Goal: Task Accomplishment & Management: Use online tool/utility

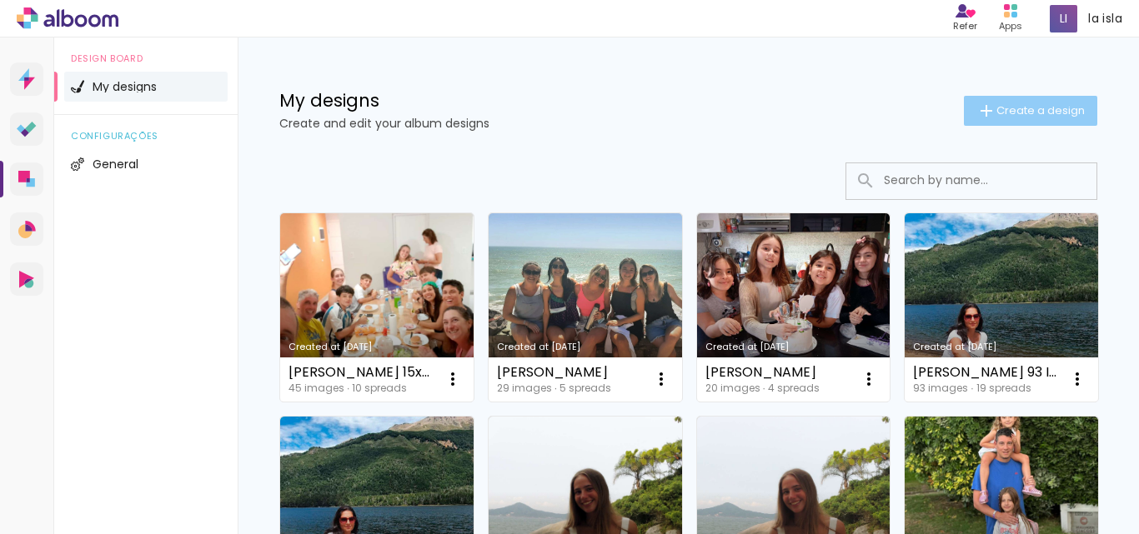
click at [1004, 109] on span "Create a design" at bounding box center [1040, 110] width 88 height 11
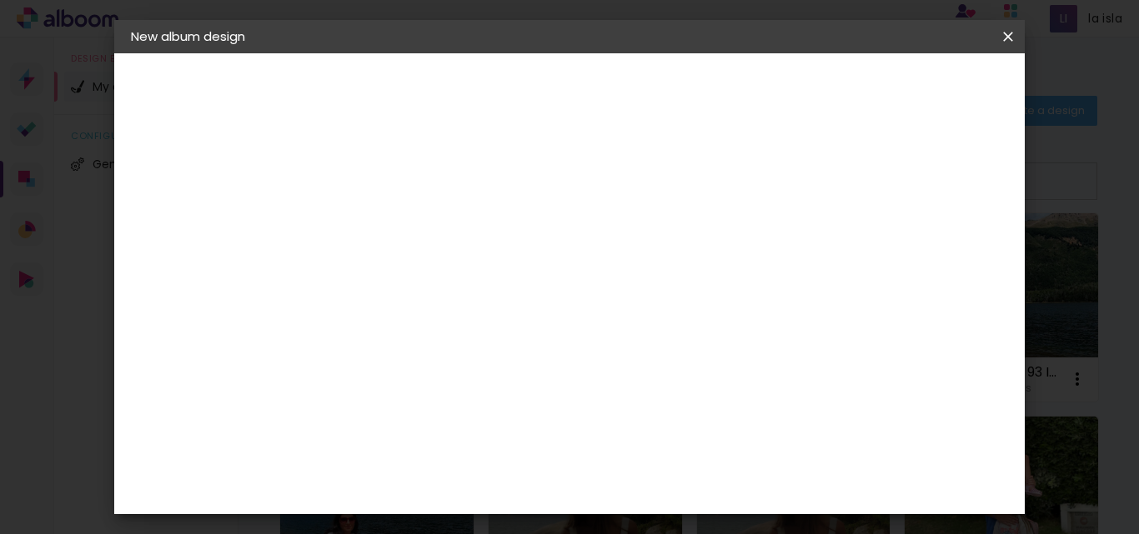
click at [403, 229] on input at bounding box center [403, 224] width 0 height 26
type input "[PERSON_NAME] [PERSON_NAME] 25"
type paper-input "[PERSON_NAME] [PERSON_NAME] 25"
click at [0, 0] on slot "Next" at bounding box center [0, 0] width 0 height 0
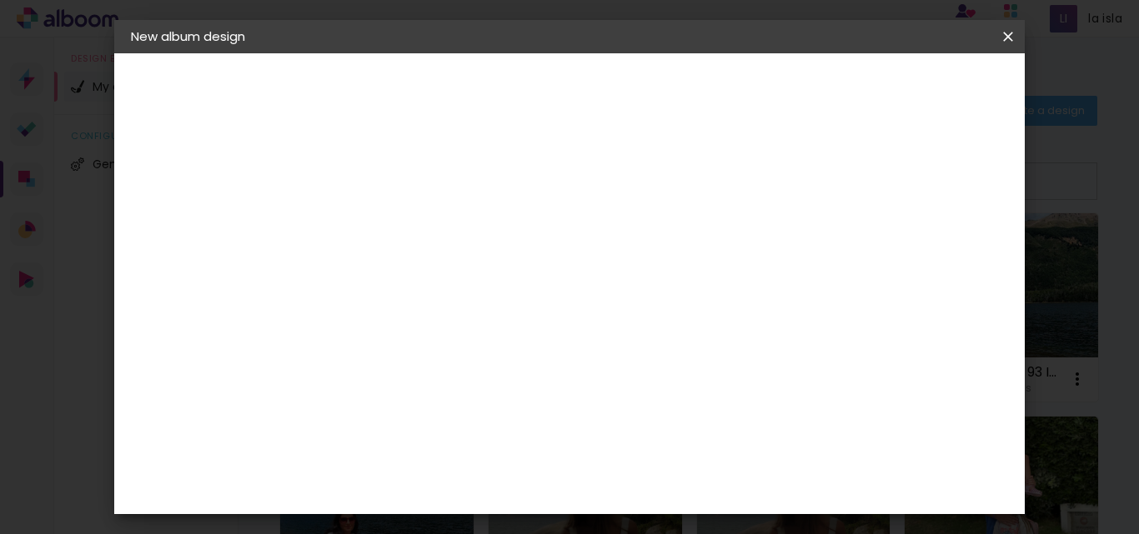
click at [413, 437] on div "La Isla" at bounding box center [403, 450] width 22 height 27
drag, startPoint x: 962, startPoint y: 89, endPoint x: 952, endPoint y: 134, distance: 46.1
click at [0, 0] on slot "Next" at bounding box center [0, 0] width 0 height 0
click at [449, 282] on input "text" at bounding box center [426, 291] width 46 height 26
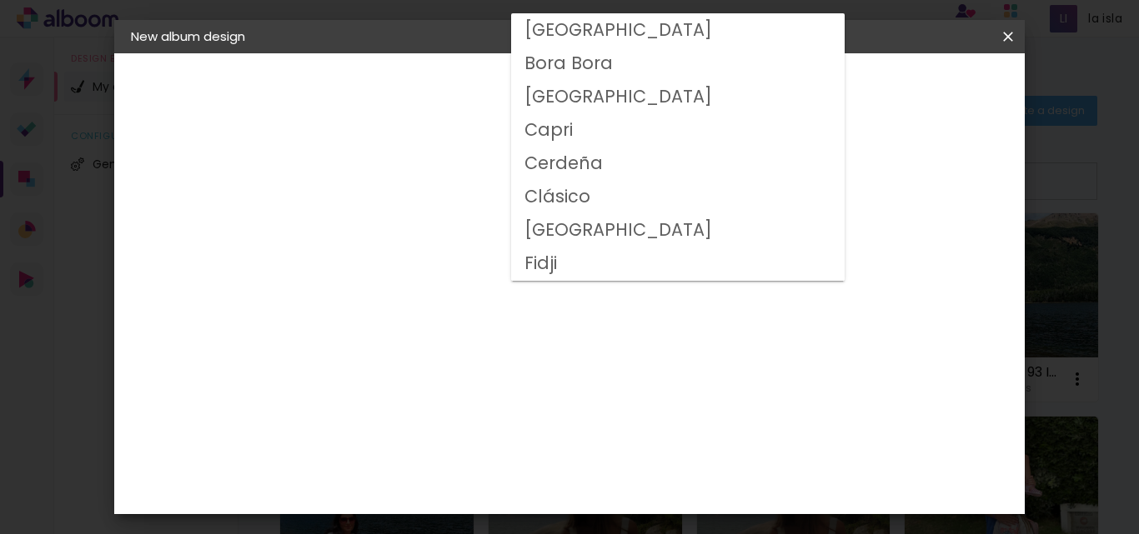
click at [596, 203] on paper-item "Clásico" at bounding box center [677, 196] width 333 height 33
type input "Clásico"
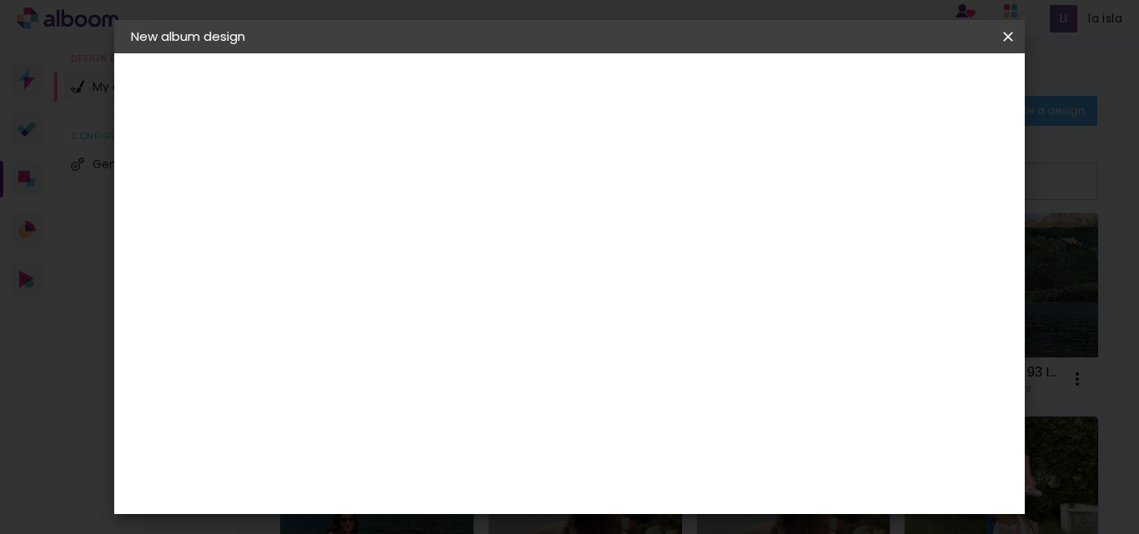
scroll to position [167, 0]
click at [514, 429] on span "20 × 40" at bounding box center [476, 451] width 75 height 44
drag, startPoint x: 965, startPoint y: 90, endPoint x: 973, endPoint y: 99, distance: 11.8
click at [0, 0] on slot "Next" at bounding box center [0, 0] width 0 height 0
click at [725, 98] on paper-button "Start design" at bounding box center [686, 94] width 78 height 40
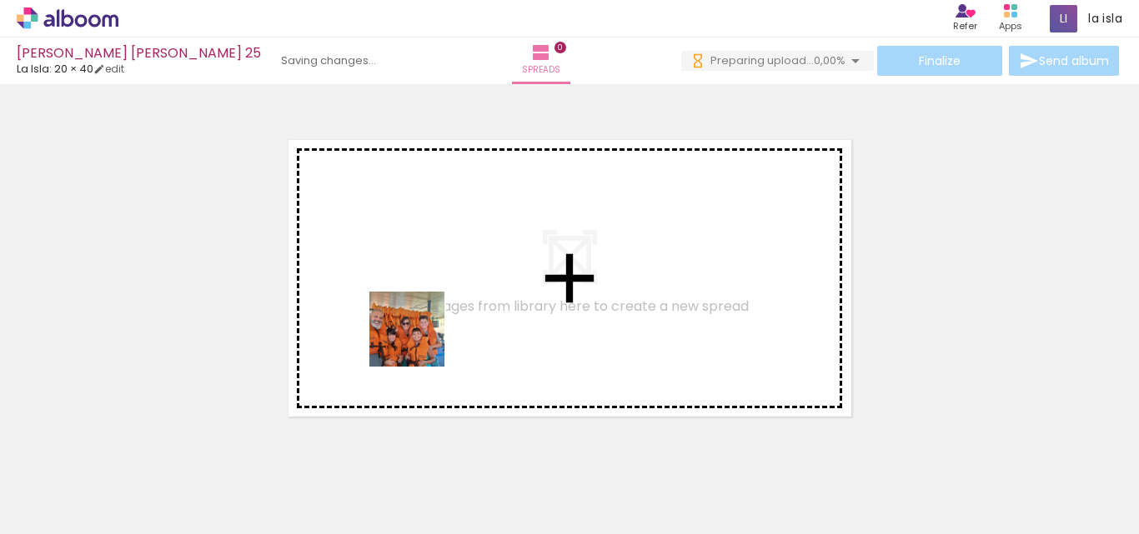
drag, startPoint x: 194, startPoint y: 480, endPoint x: 440, endPoint y: 333, distance: 286.8
click at [440, 333] on quentale-workspace at bounding box center [569, 267] width 1139 height 534
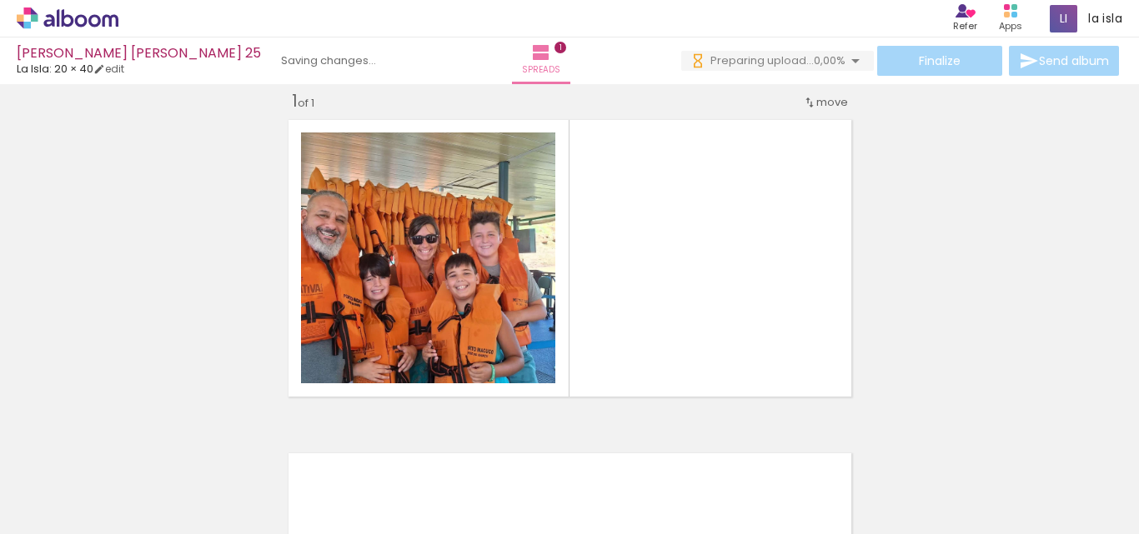
scroll to position [22, 0]
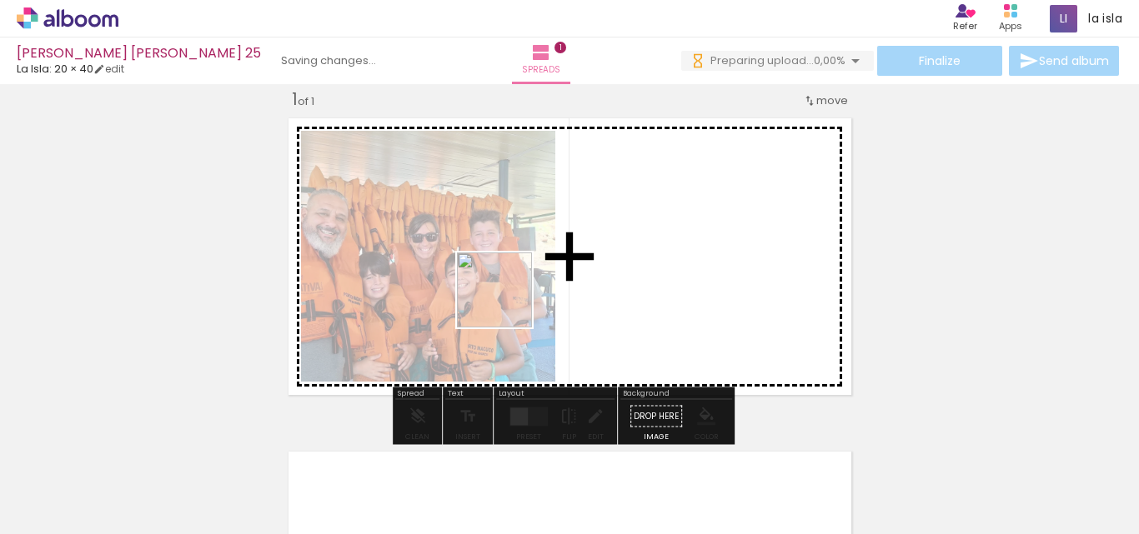
drag, startPoint x: 401, startPoint y: 351, endPoint x: 529, endPoint y: 294, distance: 139.6
click at [529, 294] on quentale-workspace at bounding box center [569, 267] width 1139 height 534
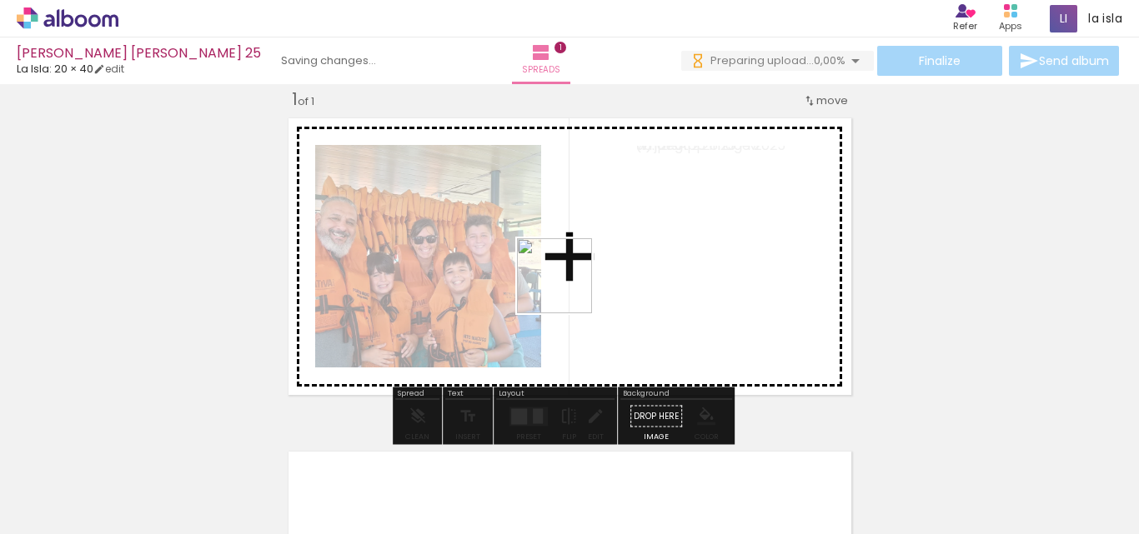
drag, startPoint x: 367, startPoint y: 478, endPoint x: 567, endPoint y: 288, distance: 276.0
click at [567, 288] on quentale-workspace at bounding box center [569, 267] width 1139 height 534
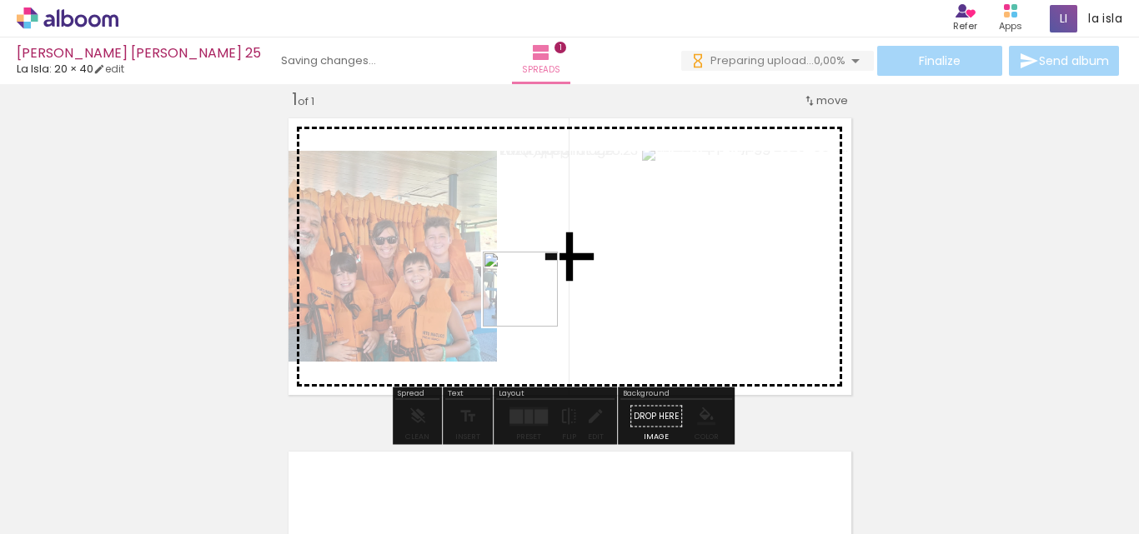
drag, startPoint x: 459, startPoint y: 479, endPoint x: 533, endPoint y: 302, distance: 192.1
click at [533, 302] on quentale-workspace at bounding box center [569, 267] width 1139 height 534
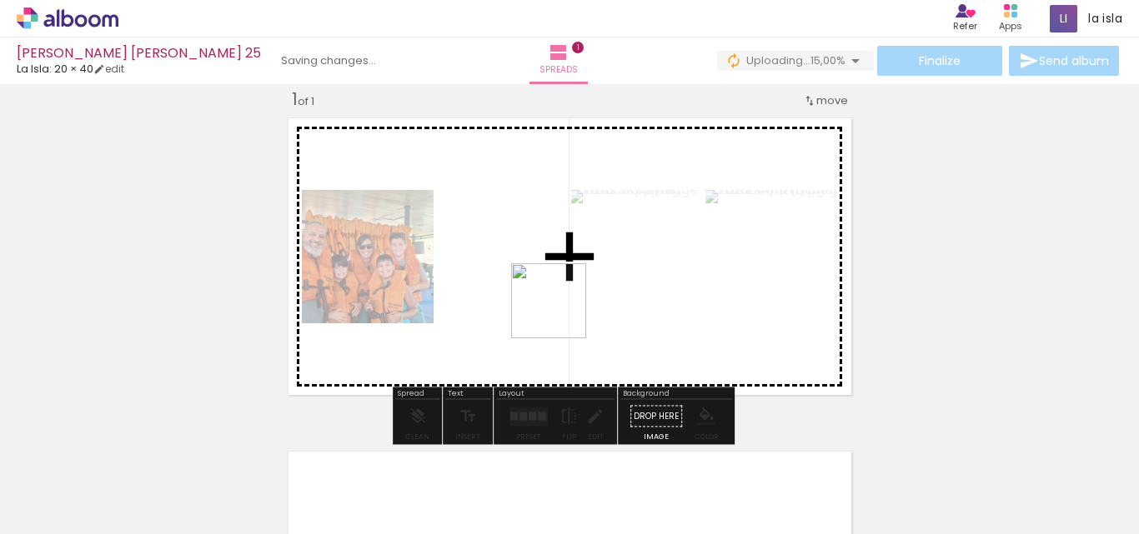
drag, startPoint x: 535, startPoint y: 470, endPoint x: 564, endPoint y: 208, distance: 264.2
click at [563, 313] on quentale-workspace at bounding box center [569, 267] width 1139 height 534
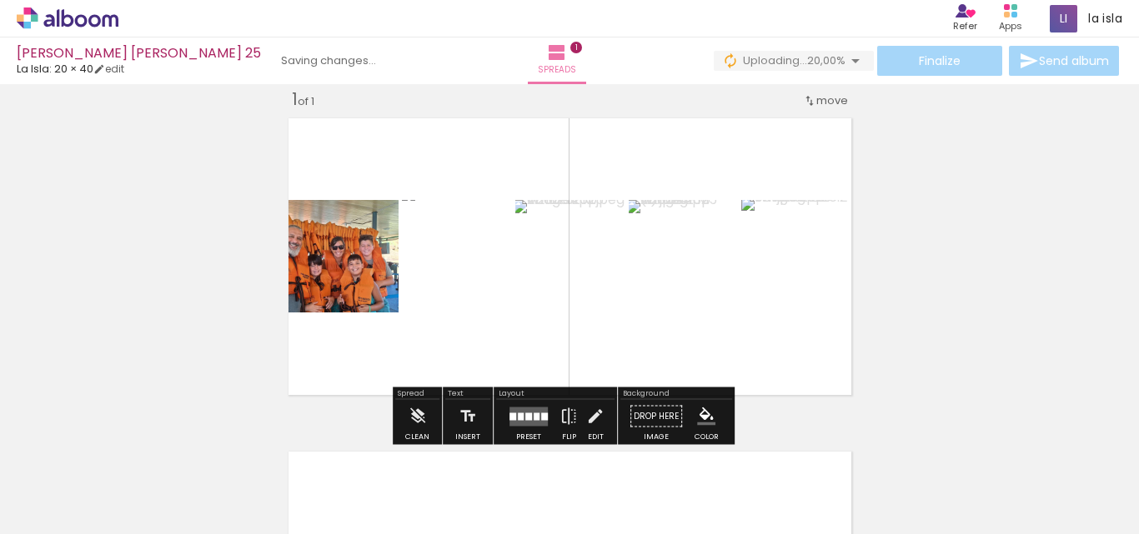
click at [518, 414] on div at bounding box center [521, 417] width 6 height 8
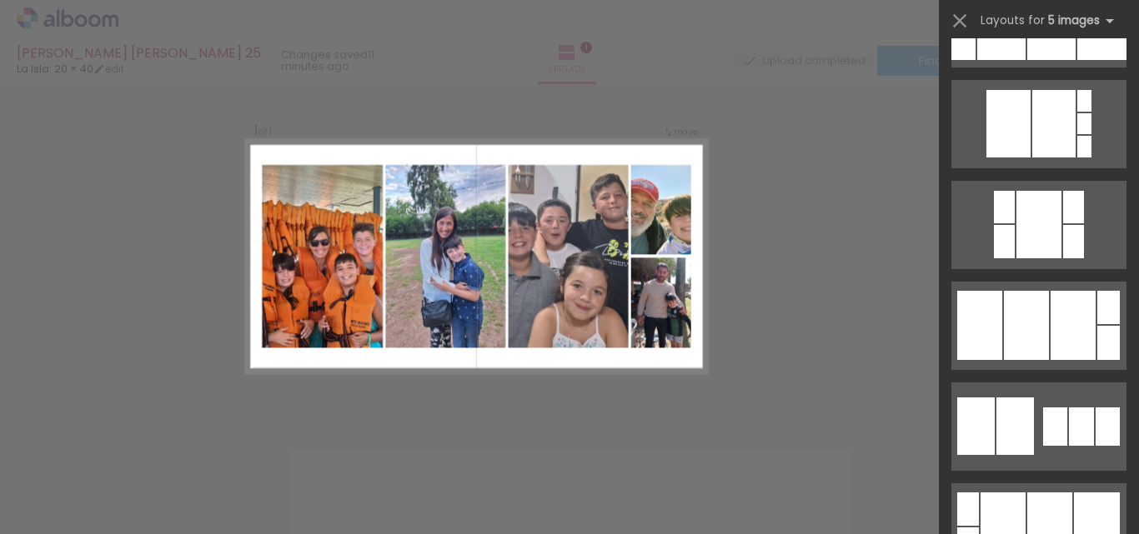
scroll to position [3585, 0]
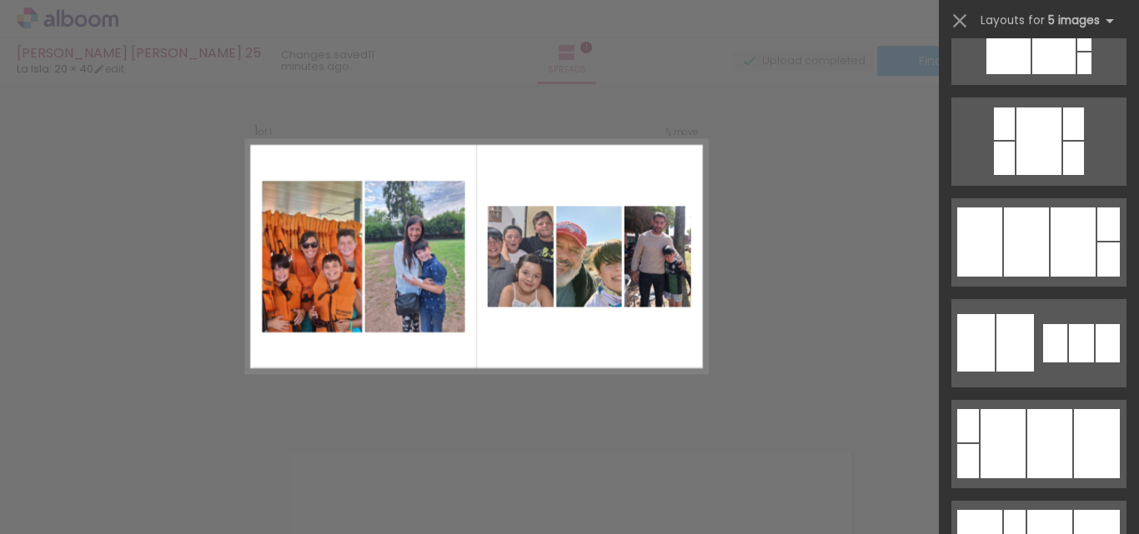
click at [1050, 277] on div at bounding box center [1072, 242] width 45 height 69
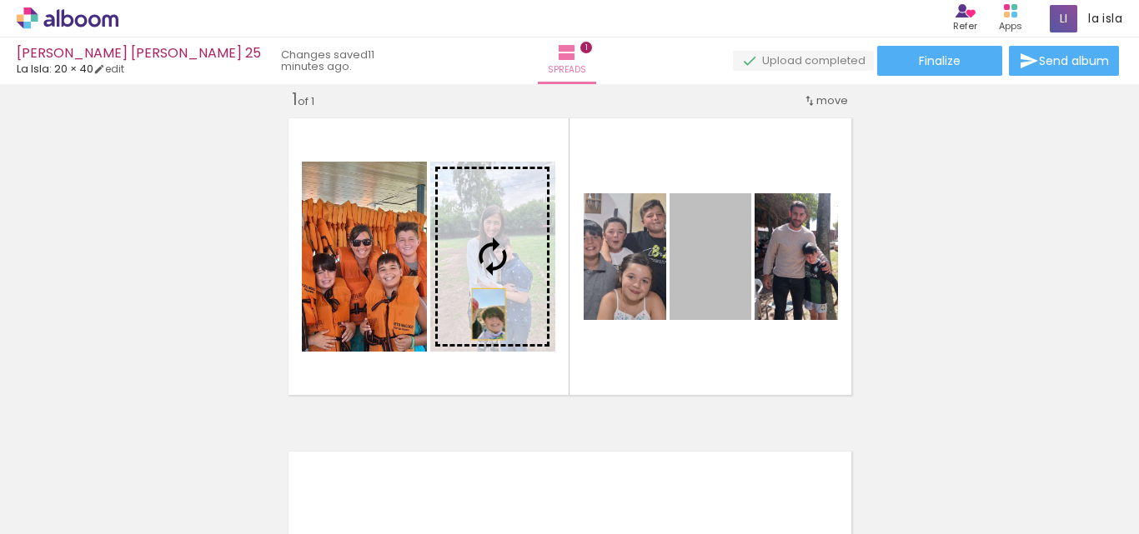
drag, startPoint x: 686, startPoint y: 292, endPoint x: 479, endPoint y: 314, distance: 208.0
click at [0, 0] on slot at bounding box center [0, 0] width 0 height 0
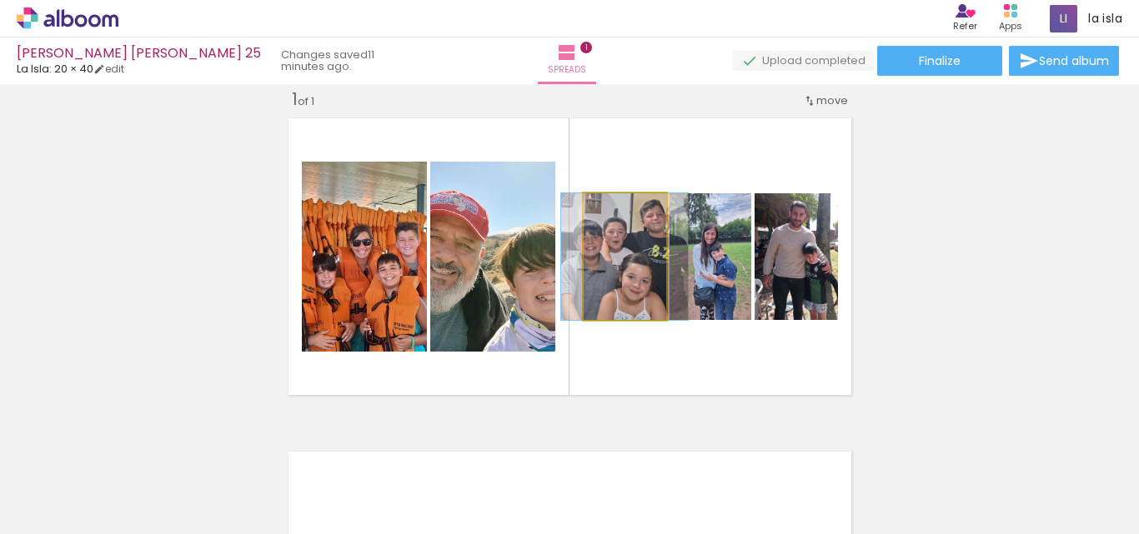
click at [643, 285] on quentale-photo at bounding box center [625, 256] width 83 height 127
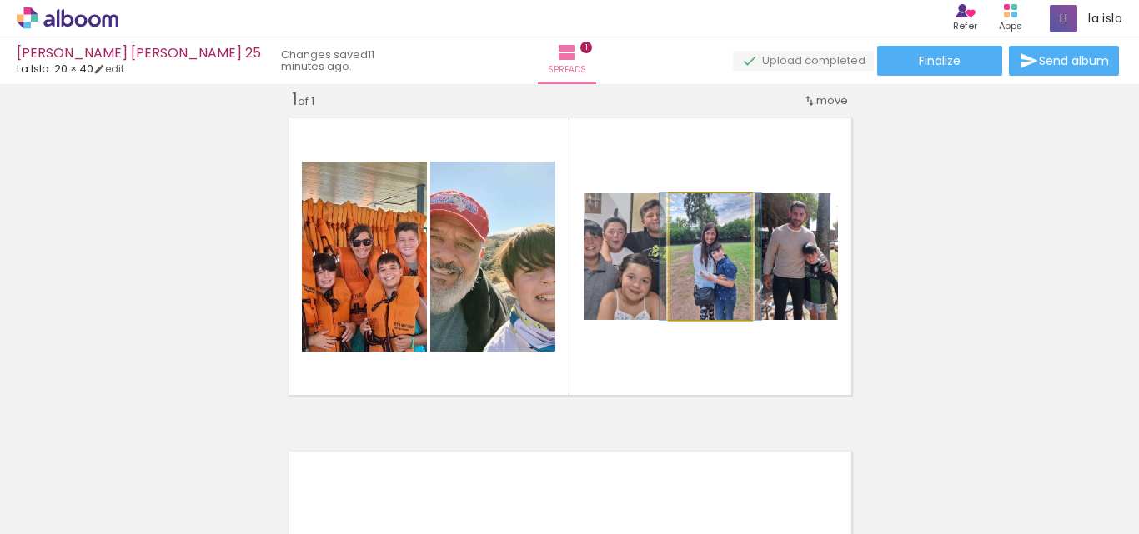
click at [696, 285] on quentale-photo at bounding box center [710, 256] width 82 height 127
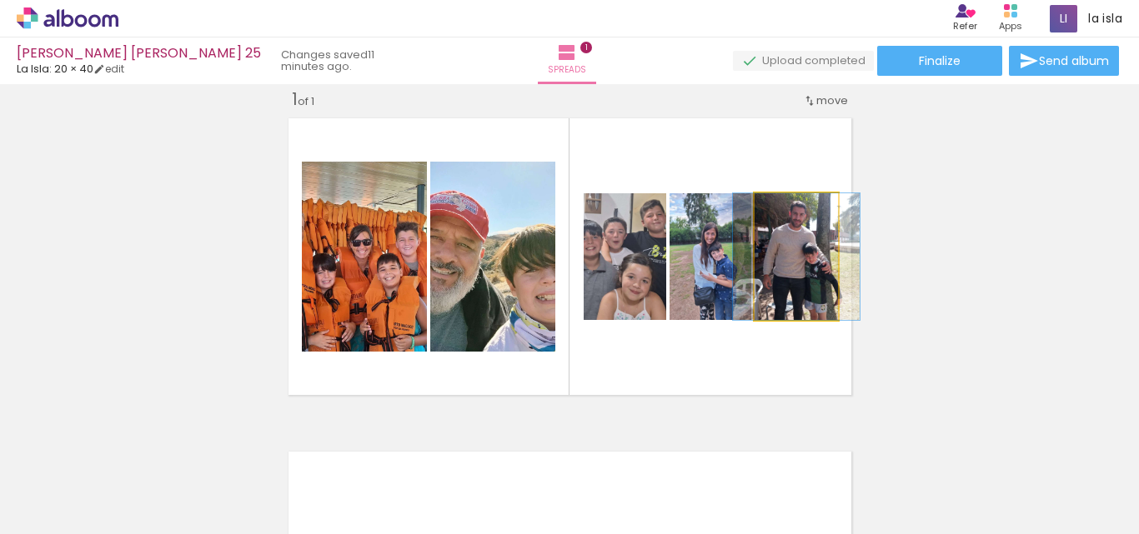
click at [779, 287] on quentale-photo at bounding box center [795, 256] width 83 height 127
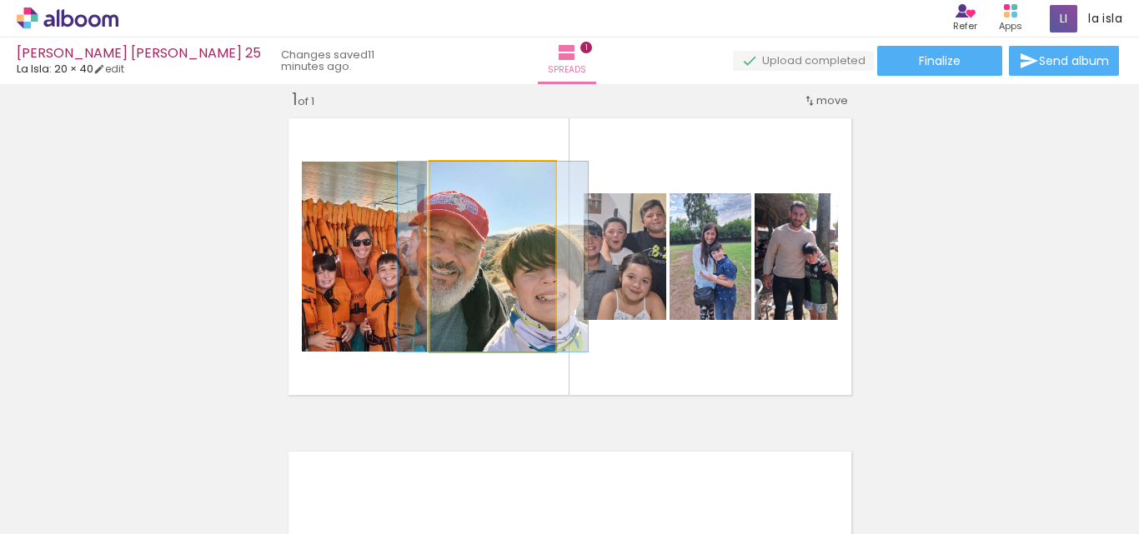
click at [516, 306] on quentale-photo at bounding box center [492, 257] width 125 height 190
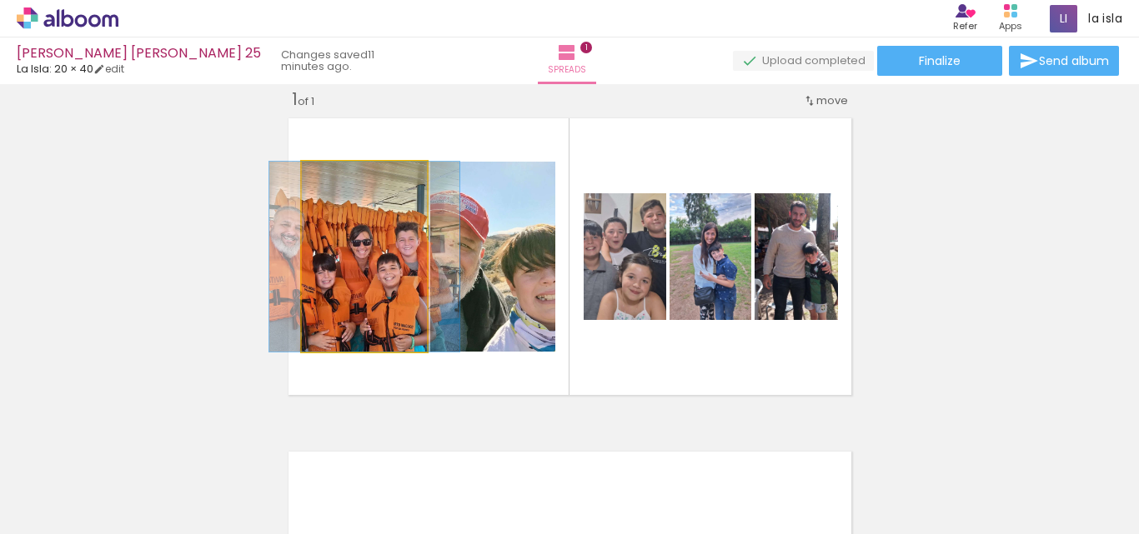
click at [400, 306] on quentale-photo at bounding box center [364, 257] width 125 height 190
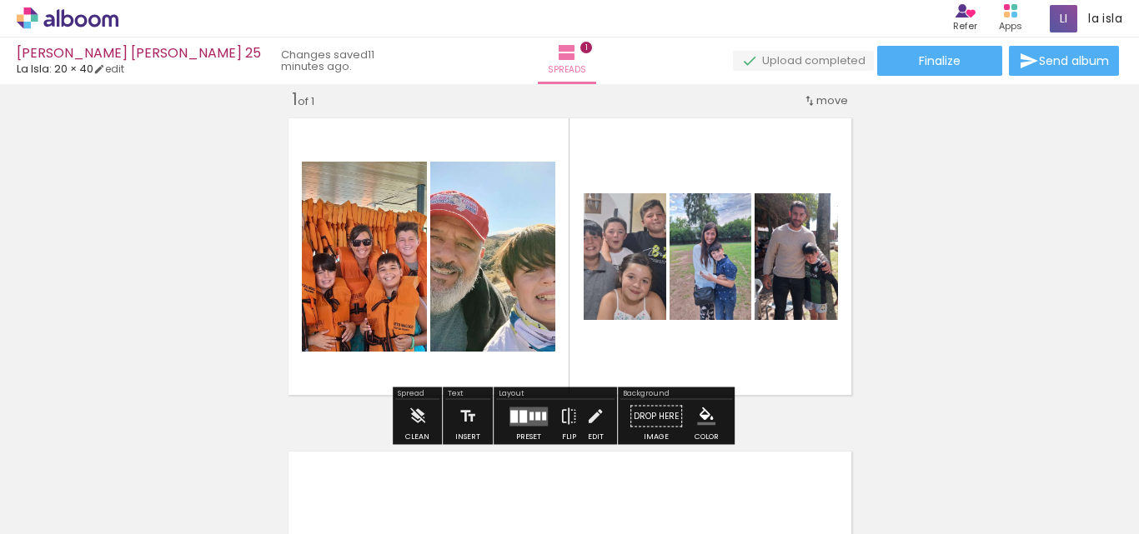
click at [532, 406] on div at bounding box center [528, 416] width 45 height 33
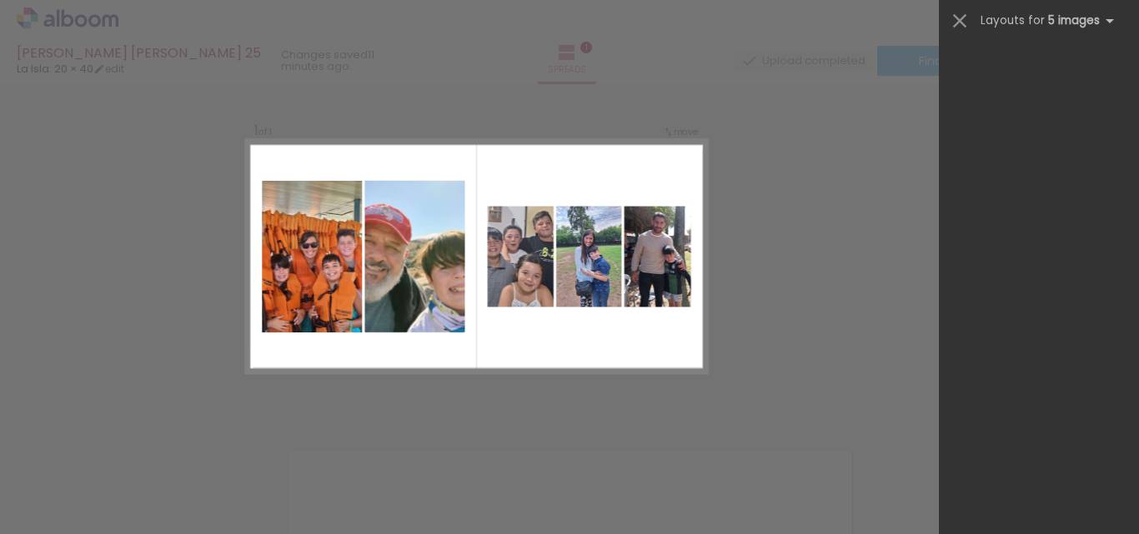
scroll to position [0, 0]
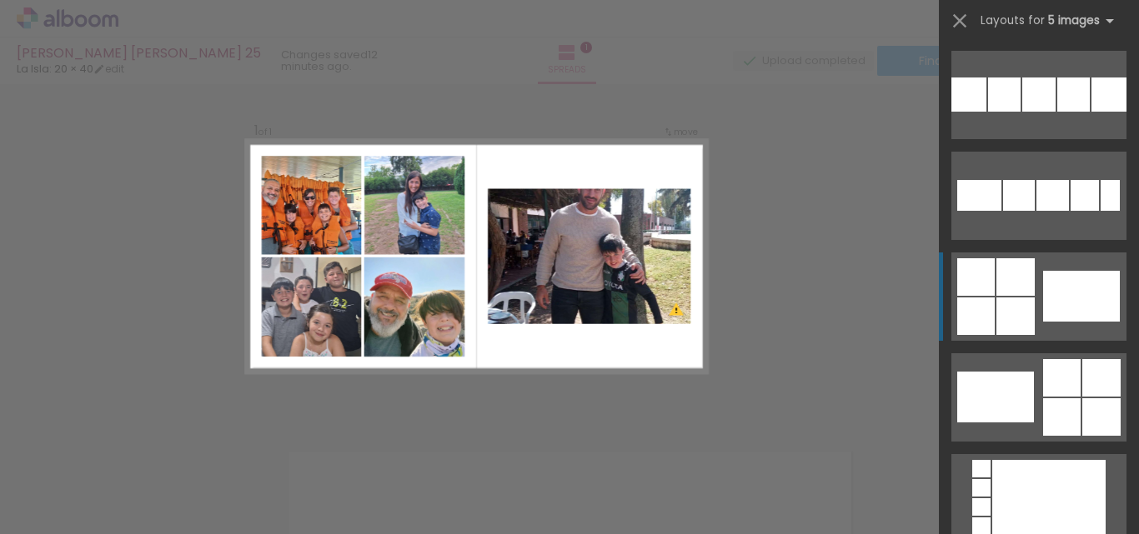
click at [1070, 211] on div at bounding box center [1084, 195] width 28 height 31
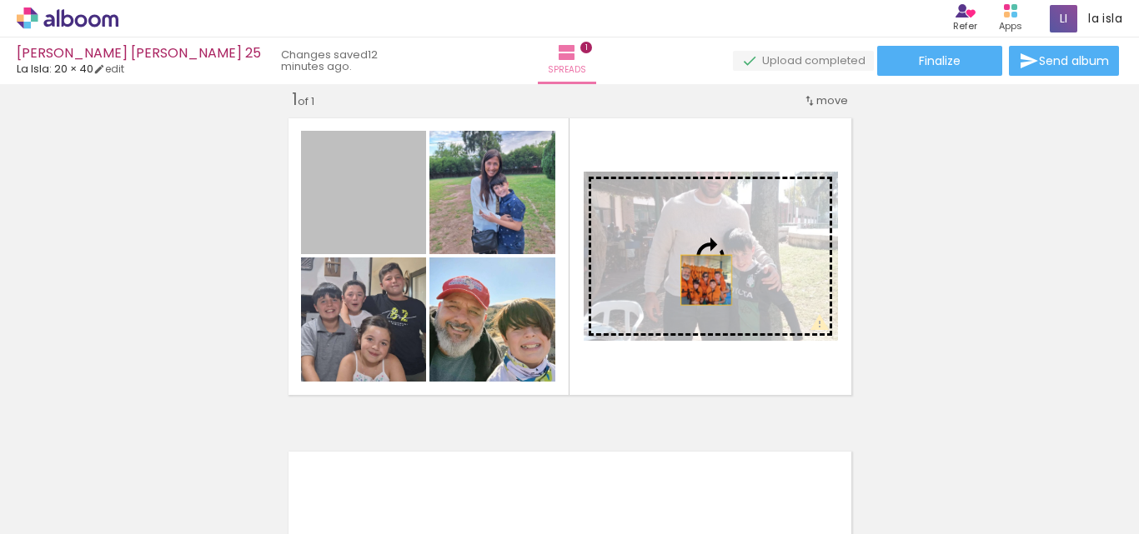
drag, startPoint x: 375, startPoint y: 224, endPoint x: 699, endPoint y: 280, distance: 329.1
click at [0, 0] on slot at bounding box center [0, 0] width 0 height 0
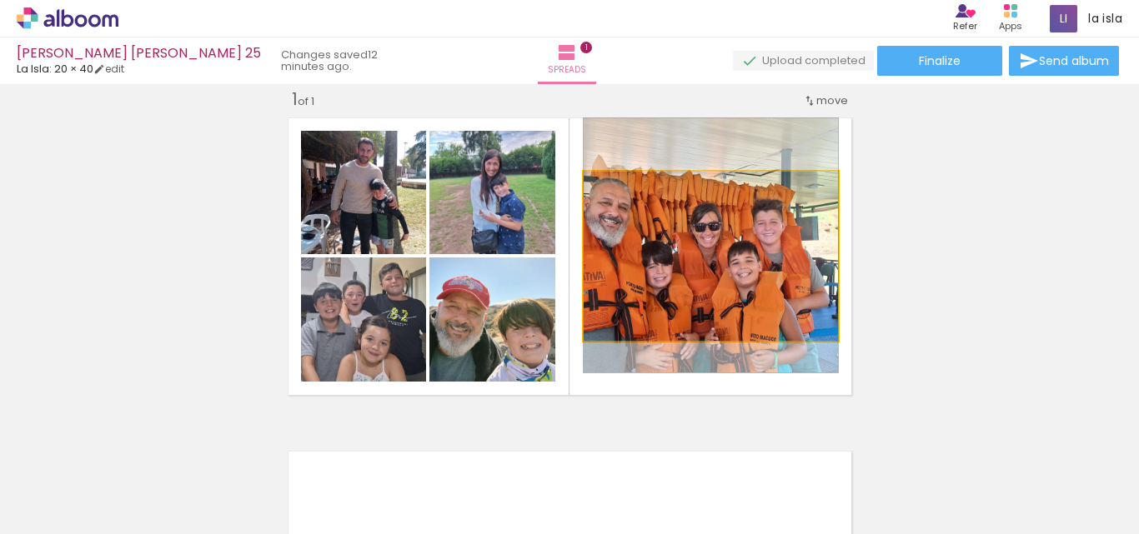
drag, startPoint x: 775, startPoint y: 313, endPoint x: 778, endPoint y: 303, distance: 11.1
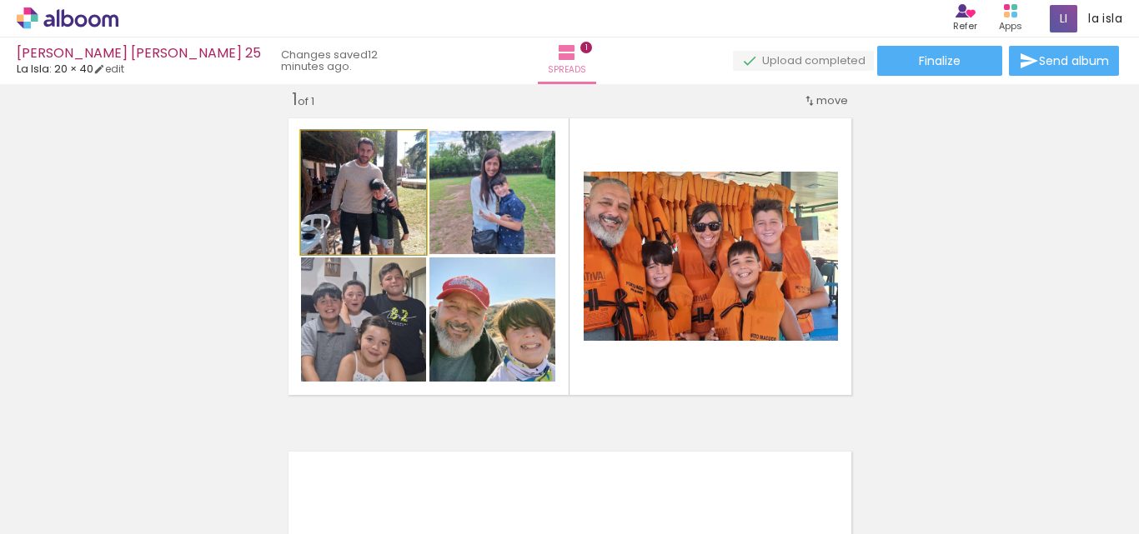
drag, startPoint x: 366, startPoint y: 234, endPoint x: 373, endPoint y: 228, distance: 9.5
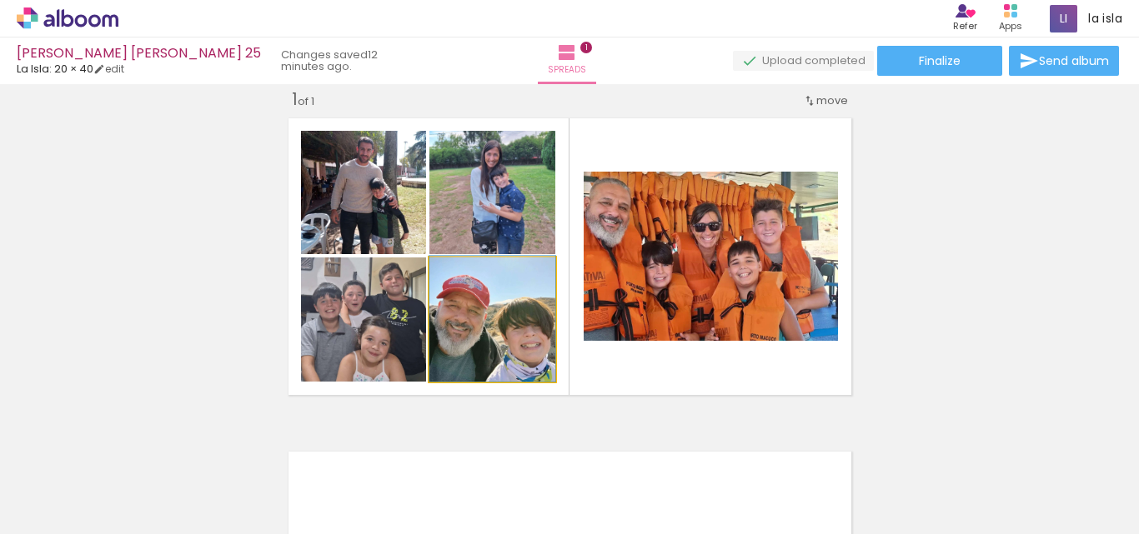
drag, startPoint x: 504, startPoint y: 338, endPoint x: 507, endPoint y: 323, distance: 15.4
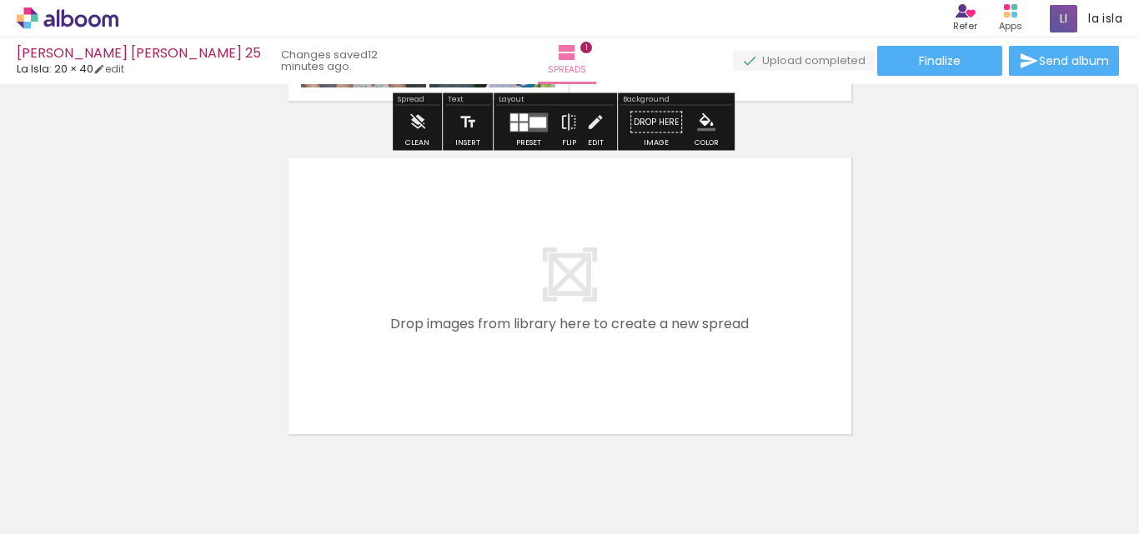
scroll to position [355, 0]
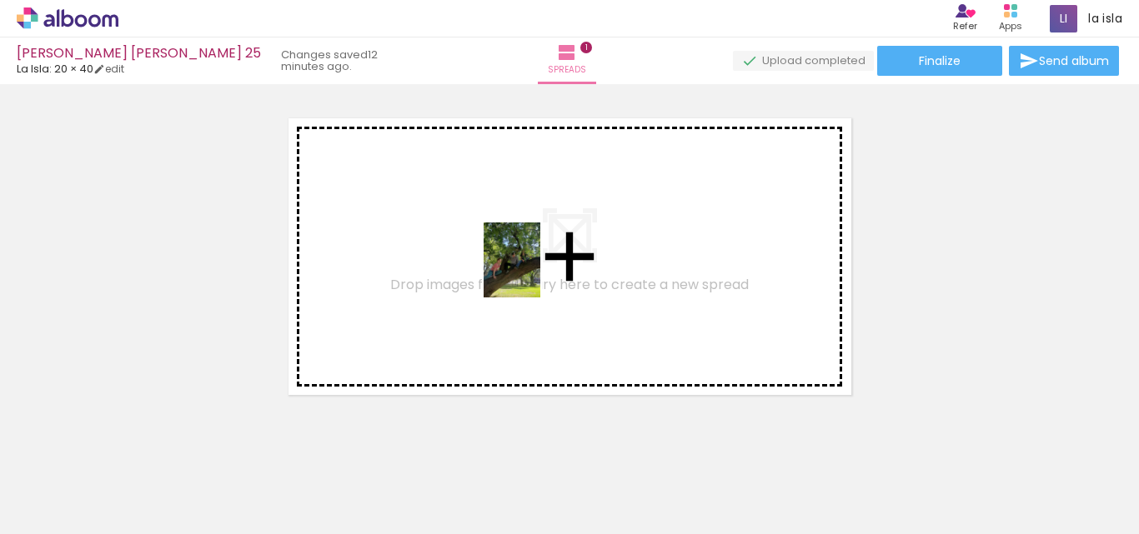
drag, startPoint x: 646, startPoint y: 476, endPoint x: 717, endPoint y: 444, distance: 77.6
click at [533, 268] on quentale-workspace at bounding box center [569, 267] width 1139 height 534
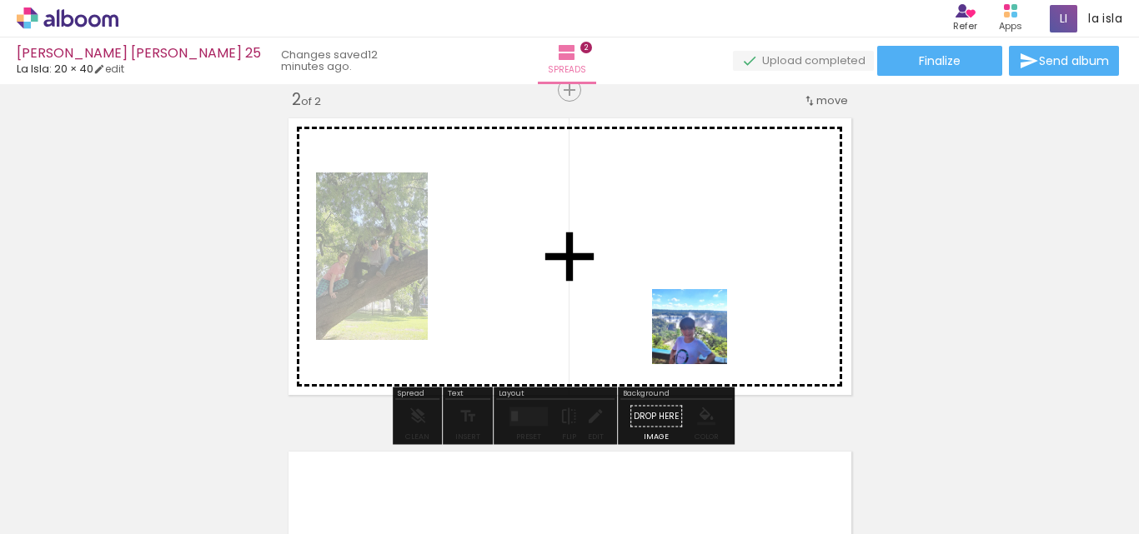
drag, startPoint x: 705, startPoint y: 353, endPoint x: 819, endPoint y: 456, distance: 152.9
click at [665, 260] on quentale-workspace at bounding box center [569, 267] width 1139 height 534
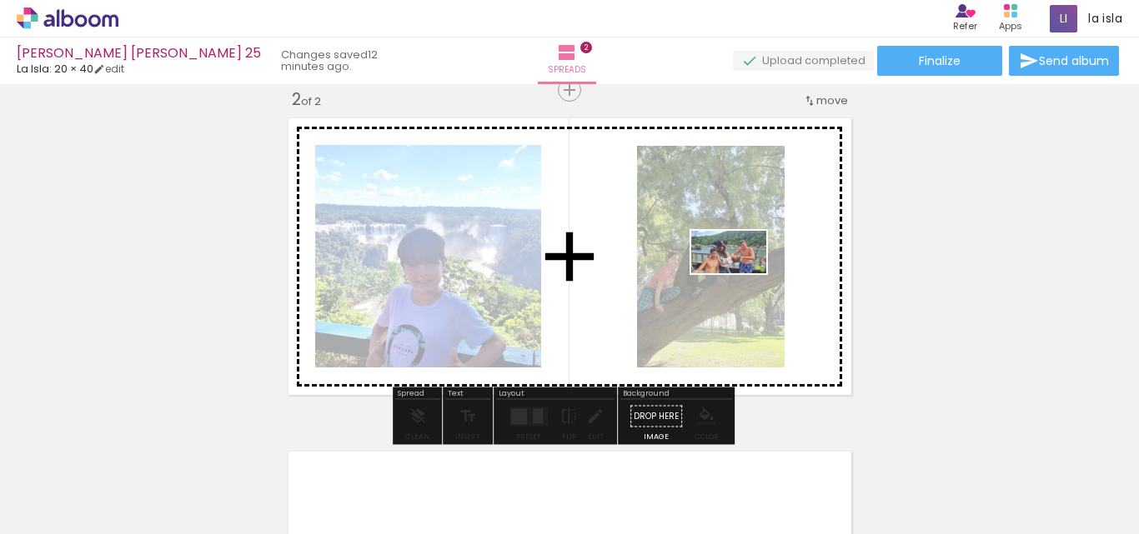
drag, startPoint x: 822, startPoint y: 486, endPoint x: 936, endPoint y: 461, distance: 116.9
click at [735, 263] on quentale-workspace at bounding box center [569, 267] width 1139 height 534
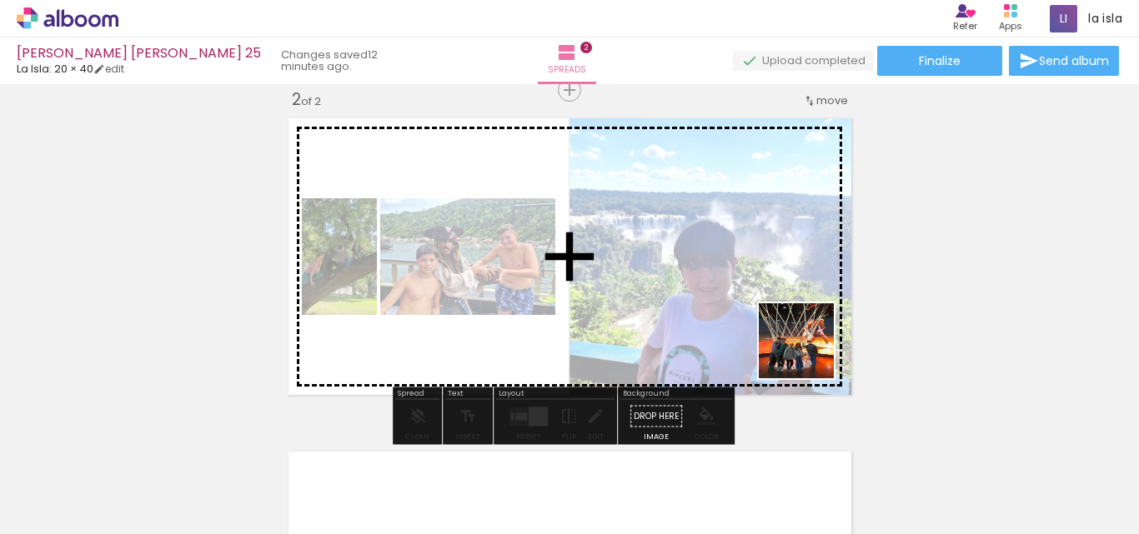
drag, startPoint x: 912, startPoint y: 445, endPoint x: 957, endPoint y: 423, distance: 50.3
click at [704, 287] on quentale-workspace at bounding box center [569, 267] width 1139 height 534
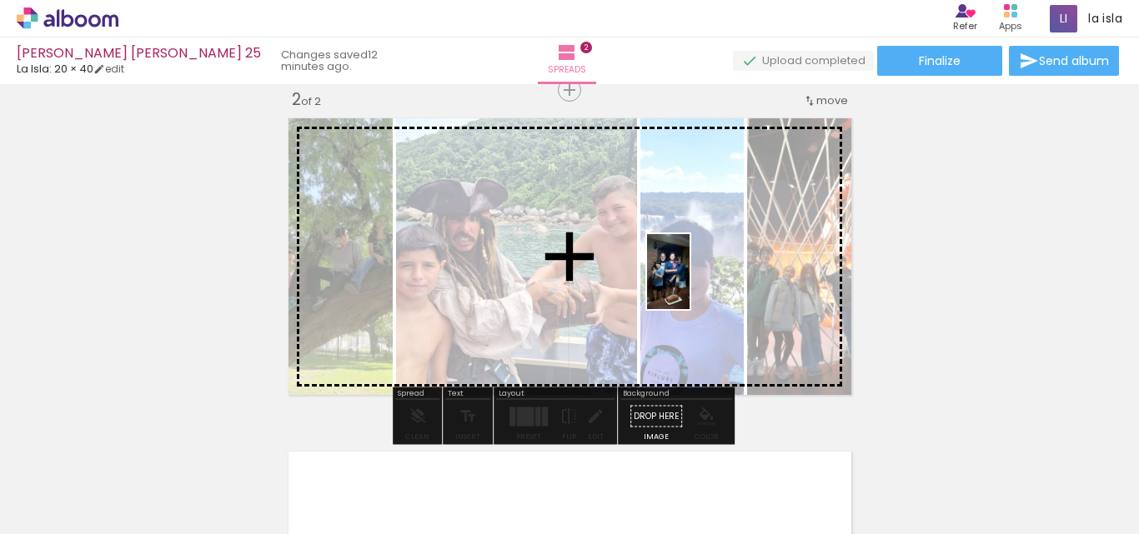
drag, startPoint x: 1000, startPoint y: 487, endPoint x: 697, endPoint y: 284, distance: 364.2
click at [697, 284] on quentale-workspace at bounding box center [569, 267] width 1139 height 534
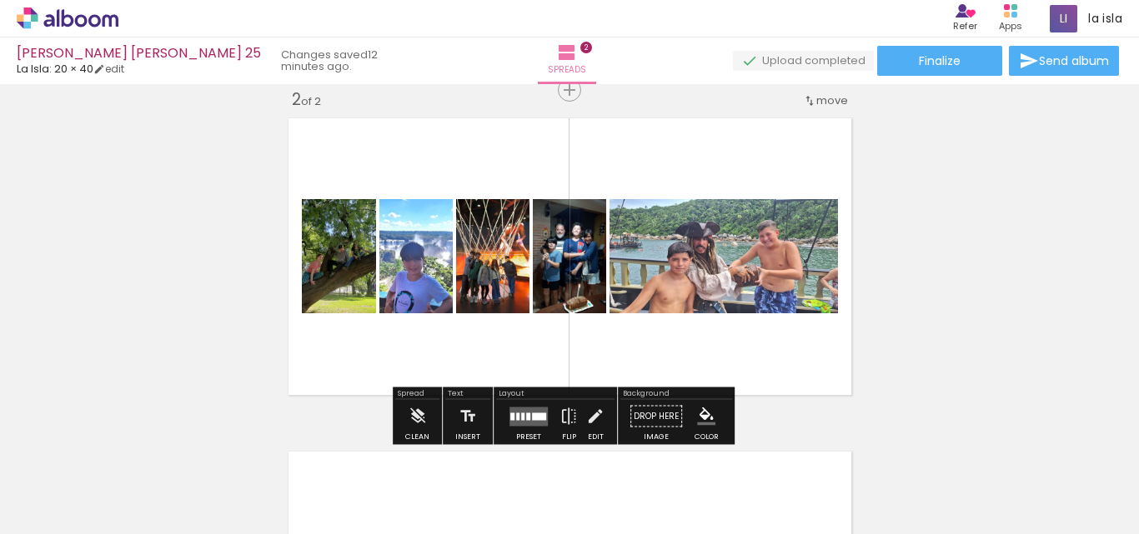
click at [529, 424] on quentale-layouter at bounding box center [528, 416] width 38 height 19
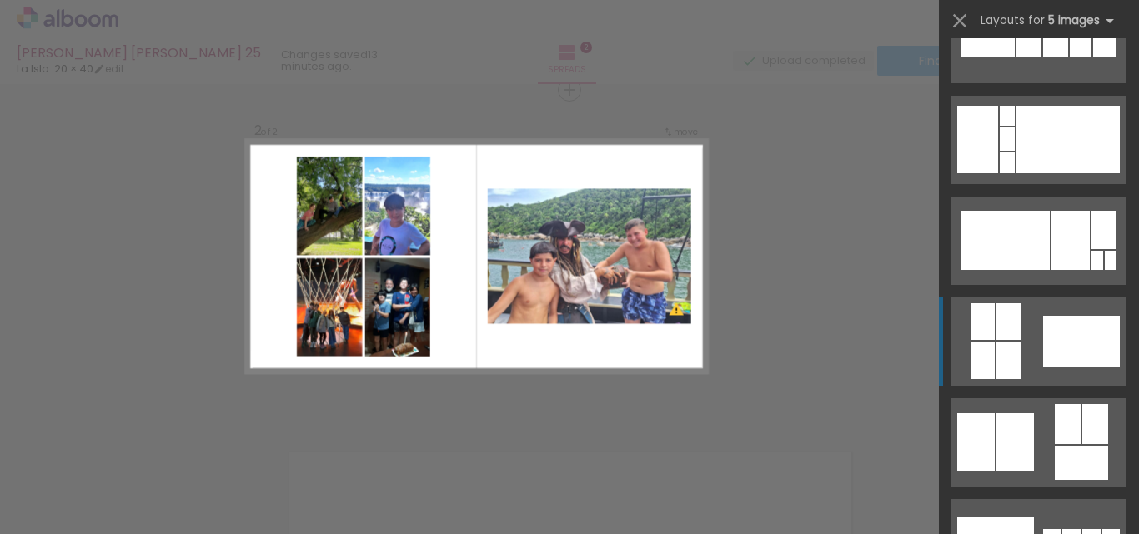
scroll to position [1000, 0]
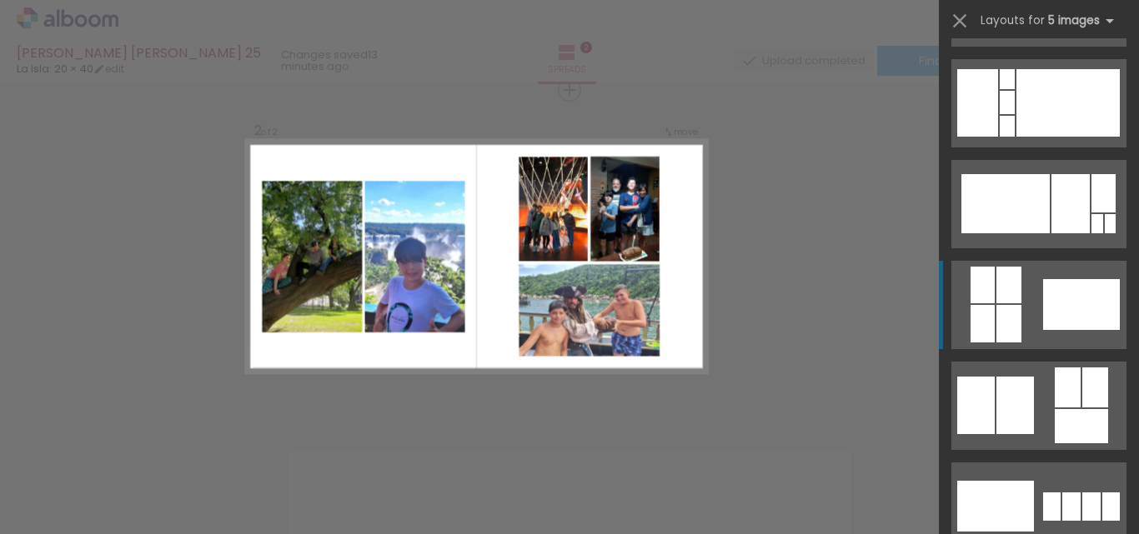
click at [1012, 435] on quentale-layouter at bounding box center [1038, 406] width 175 height 88
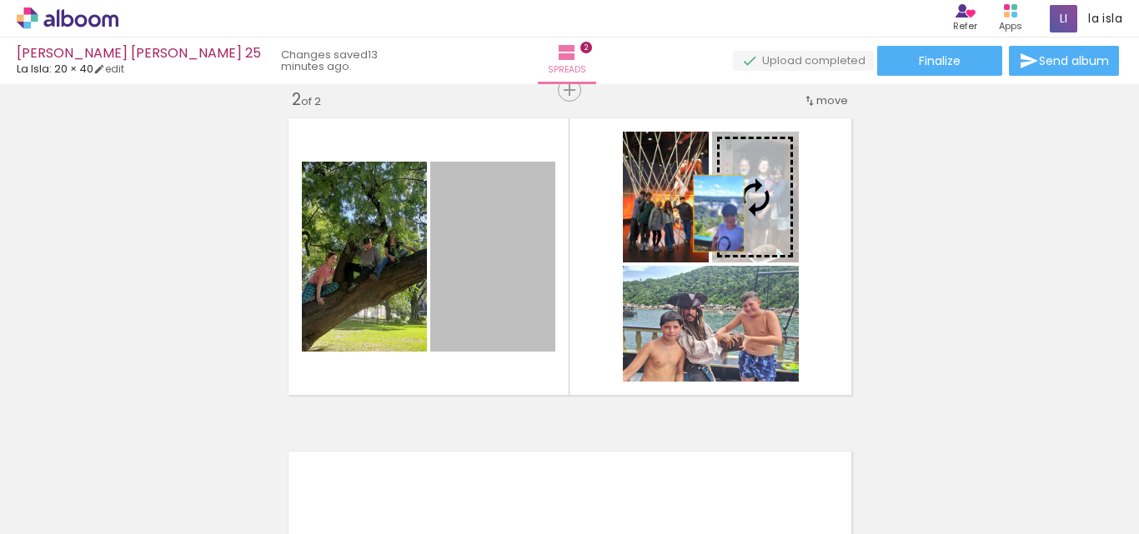
drag, startPoint x: 508, startPoint y: 320, endPoint x: 712, endPoint y: 213, distance: 230.4
click at [0, 0] on slot at bounding box center [0, 0] width 0 height 0
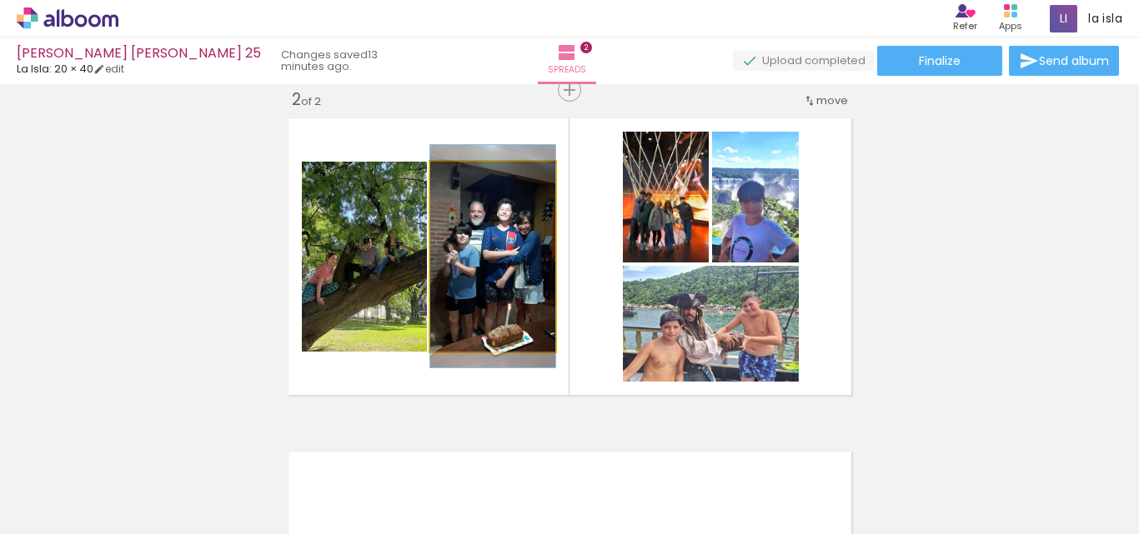
drag, startPoint x: 494, startPoint y: 310, endPoint x: 484, endPoint y: 308, distance: 10.3
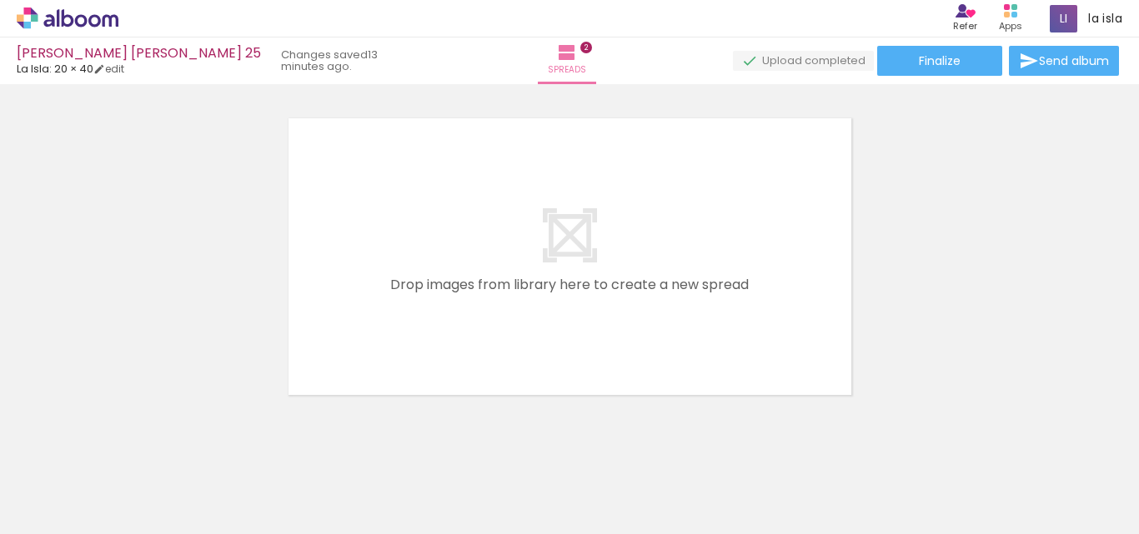
scroll to position [0, 599]
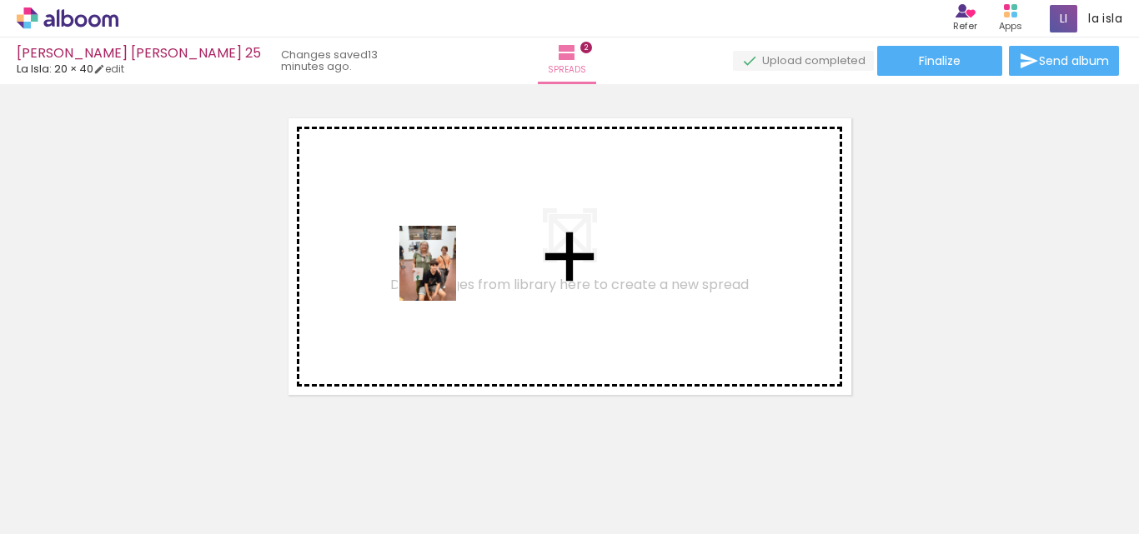
drag, startPoint x: 505, startPoint y: 491, endPoint x: 629, endPoint y: 398, distance: 154.7
click at [449, 273] on quentale-workspace at bounding box center [569, 267] width 1139 height 534
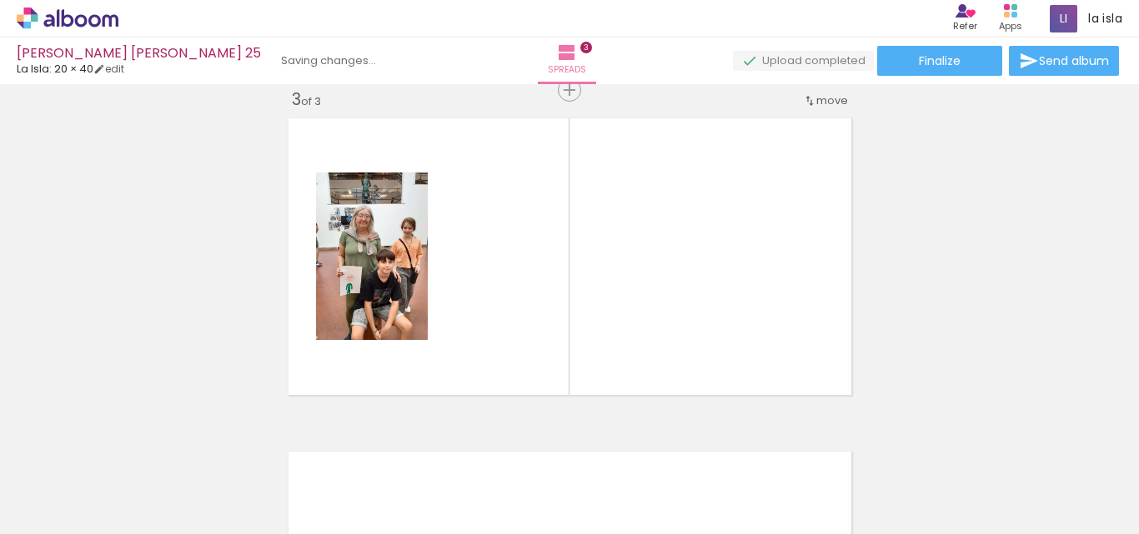
scroll to position [689, 0]
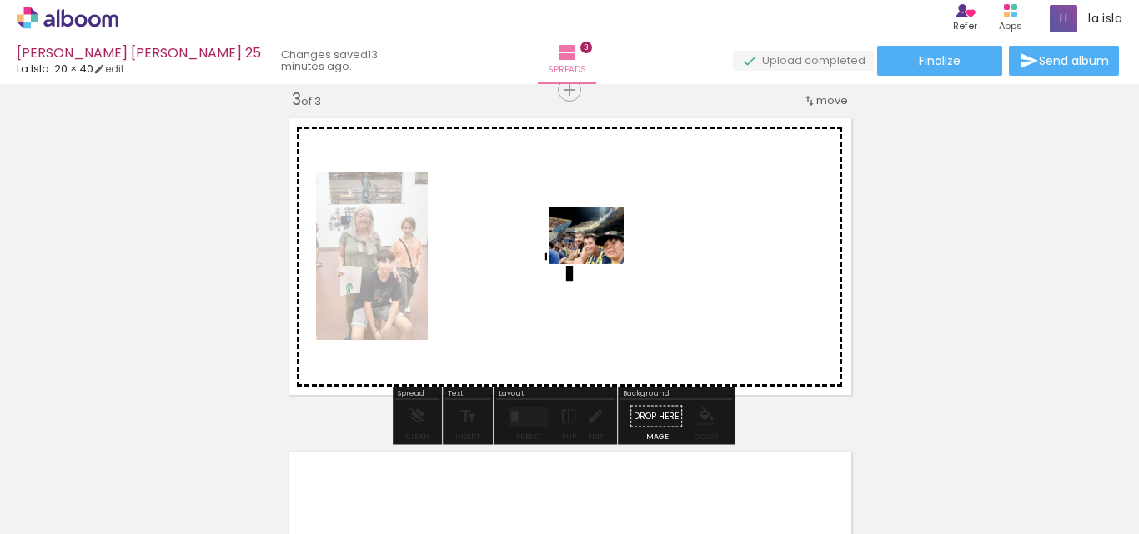
drag, startPoint x: 618, startPoint y: 476, endPoint x: 678, endPoint y: 438, distance: 71.2
click at [599, 257] on quentale-workspace at bounding box center [569, 267] width 1139 height 534
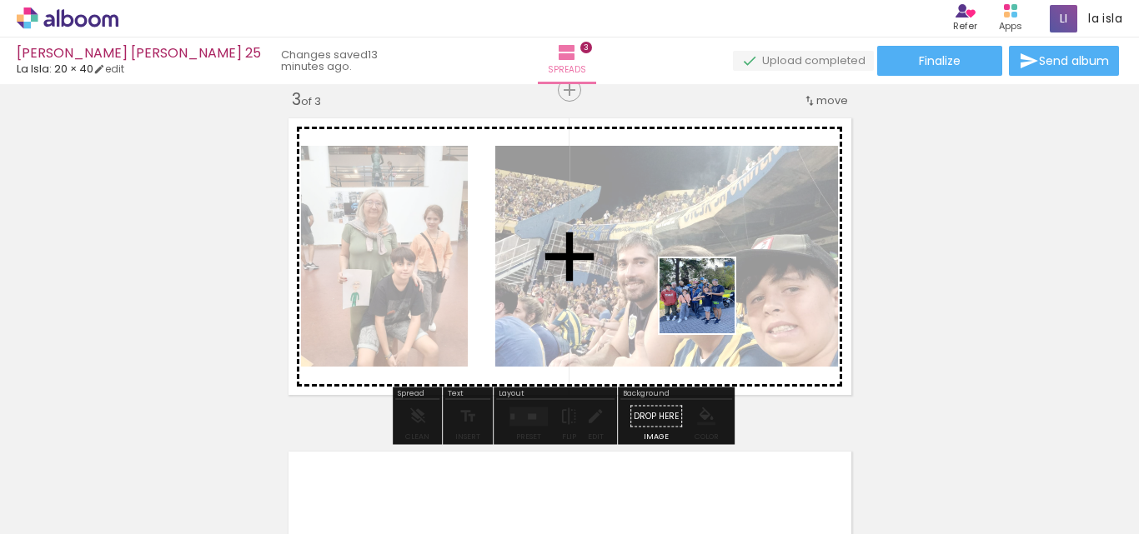
drag, startPoint x: 704, startPoint y: 365, endPoint x: 789, endPoint y: 454, distance: 122.6
click at [710, 271] on quentale-workspace at bounding box center [569, 267] width 1139 height 534
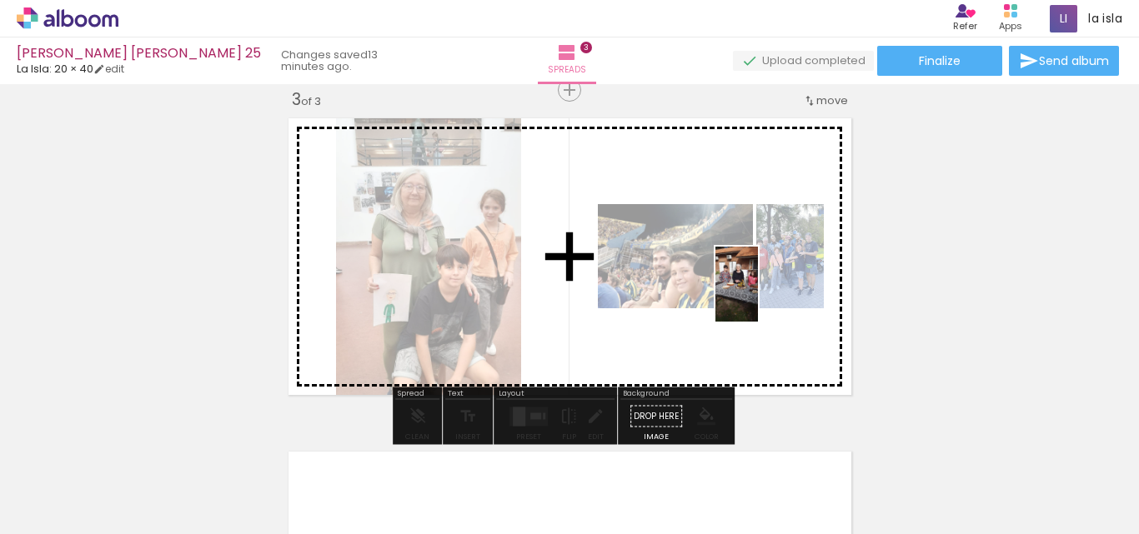
drag, startPoint x: 794, startPoint y: 483, endPoint x: 765, endPoint y: 297, distance: 188.1
click at [765, 297] on quentale-workspace at bounding box center [569, 267] width 1139 height 534
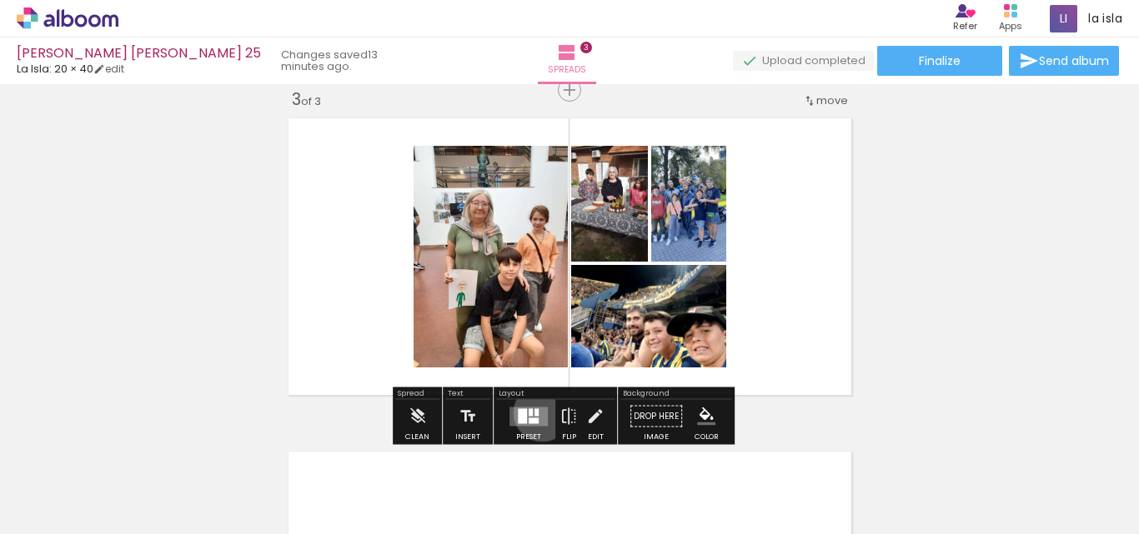
click at [540, 413] on quentale-layouter at bounding box center [528, 416] width 38 height 19
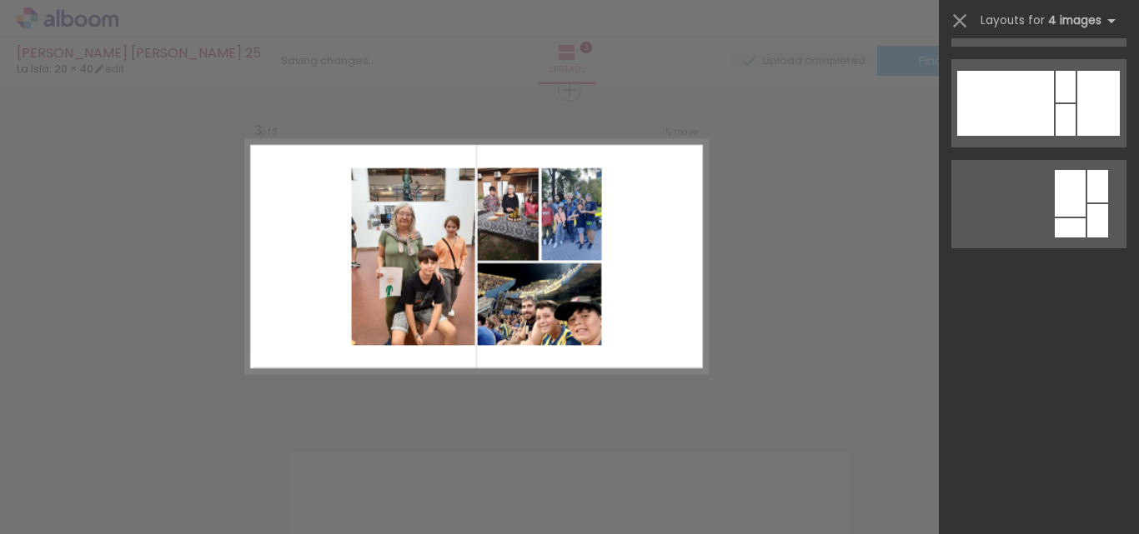
scroll to position [0, 0]
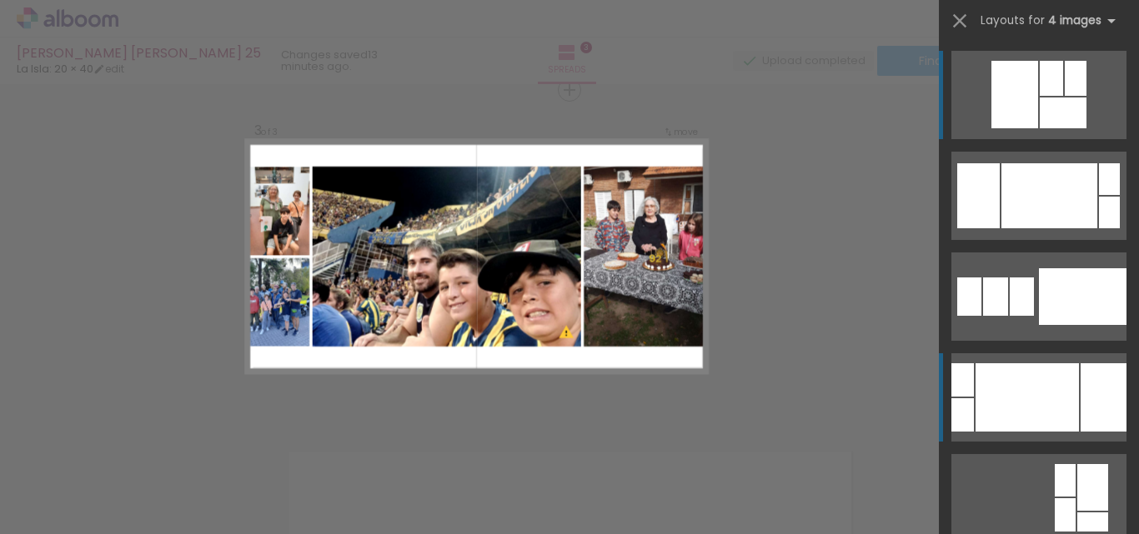
click at [1014, 373] on div at bounding box center [1026, 397] width 103 height 68
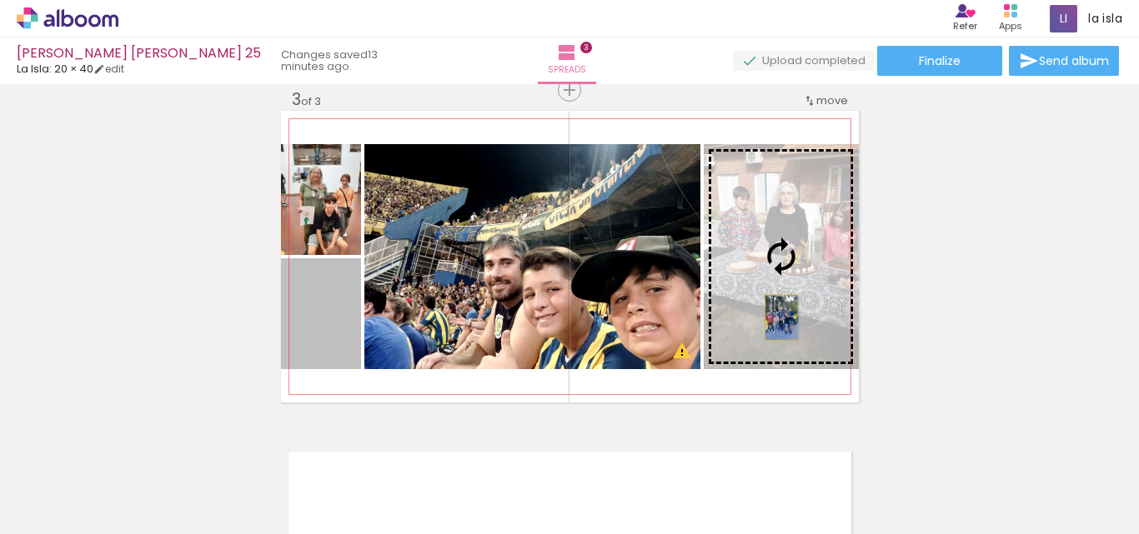
drag, startPoint x: 529, startPoint y: 327, endPoint x: 774, endPoint y: 318, distance: 246.1
click at [0, 0] on slot at bounding box center [0, 0] width 0 height 0
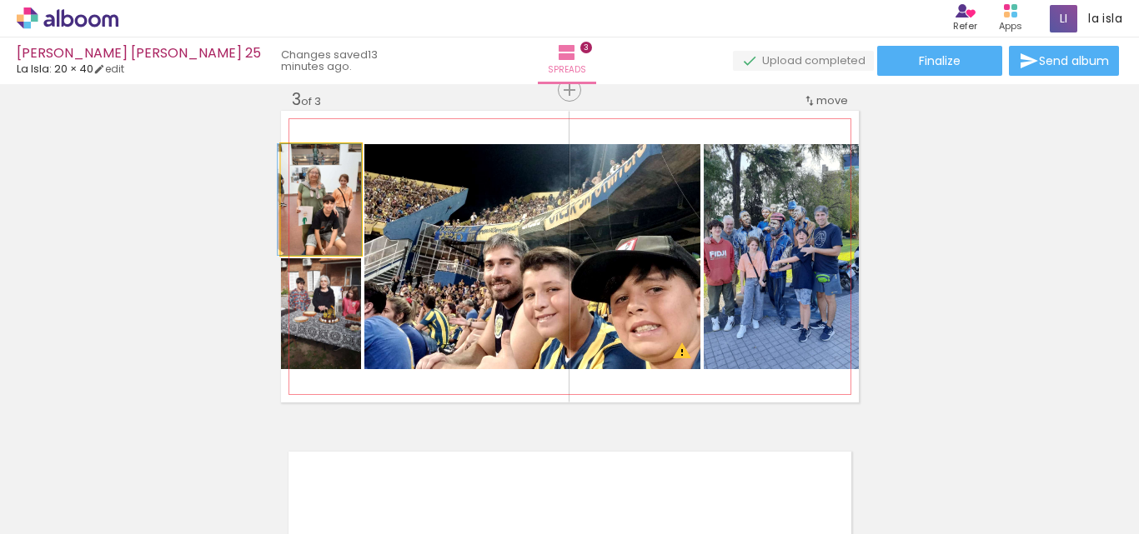
drag, startPoint x: 338, startPoint y: 242, endPoint x: 333, endPoint y: 225, distance: 17.2
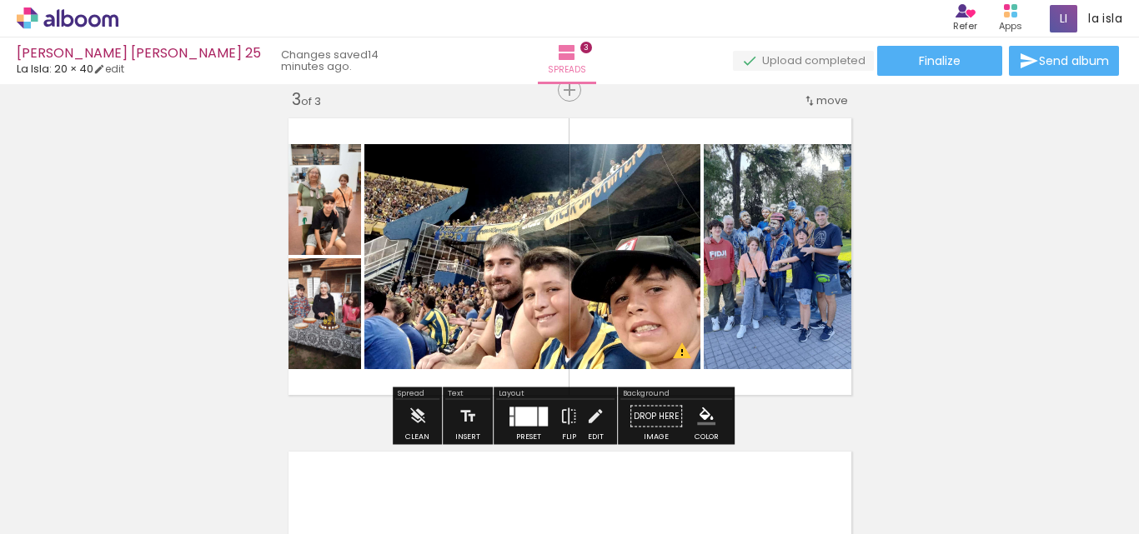
drag, startPoint x: 544, startPoint y: 418, endPoint x: 967, endPoint y: 282, distance: 444.0
click at [544, 415] on div at bounding box center [543, 416] width 9 height 19
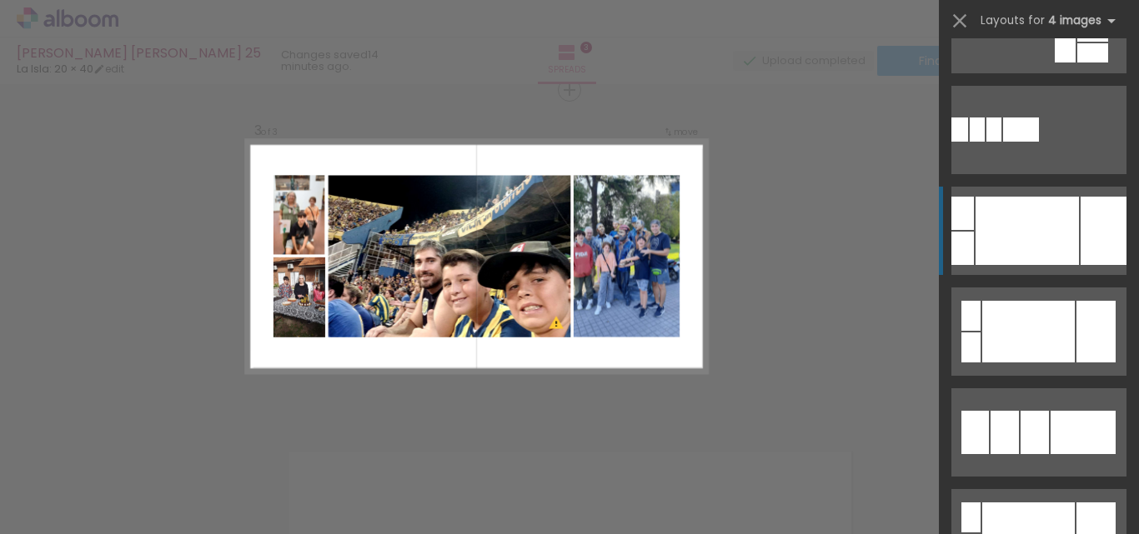
scroll to position [553, 0]
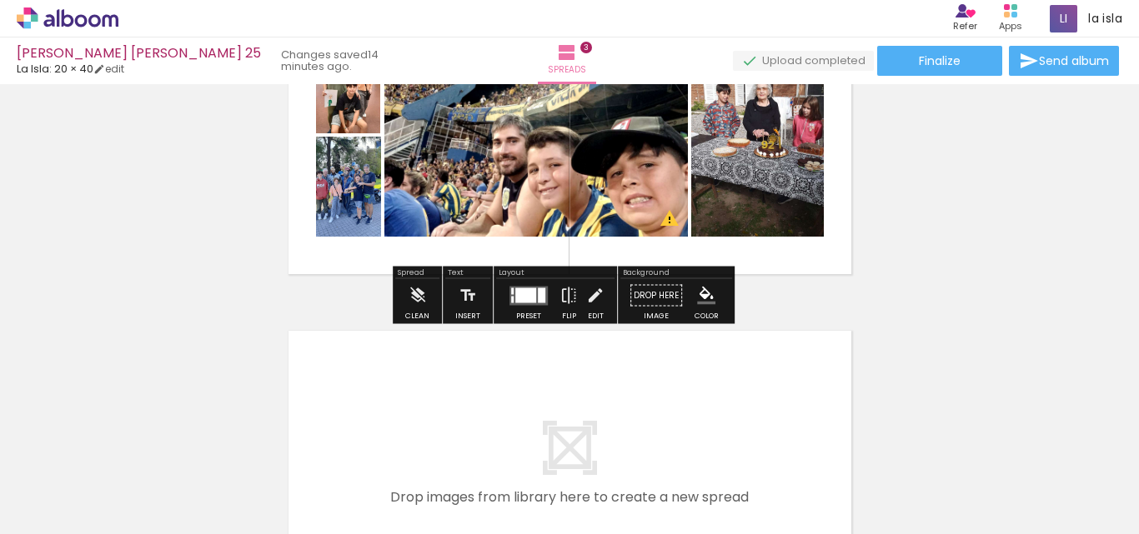
scroll to position [719, 0]
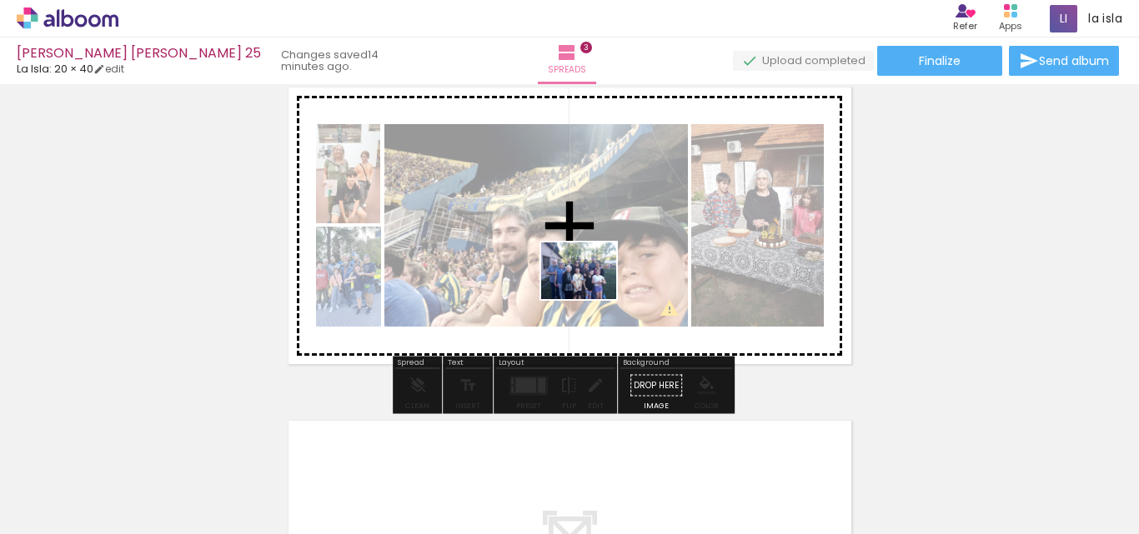
drag, startPoint x: 609, startPoint y: 426, endPoint x: 589, endPoint y: 290, distance: 137.2
click at [589, 290] on quentale-workspace at bounding box center [569, 267] width 1139 height 534
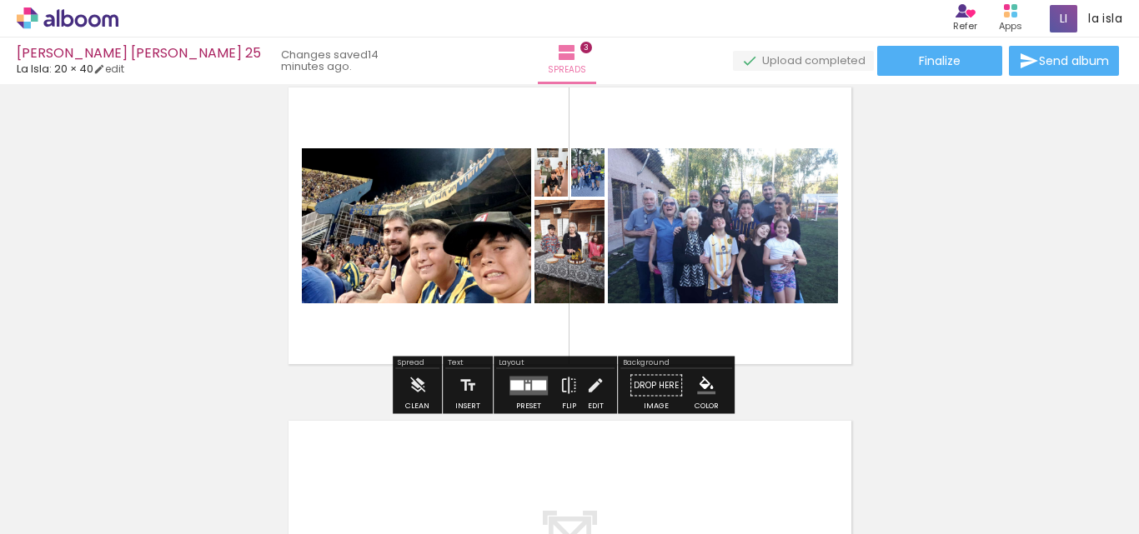
click at [533, 393] on quentale-layouter at bounding box center [528, 385] width 38 height 19
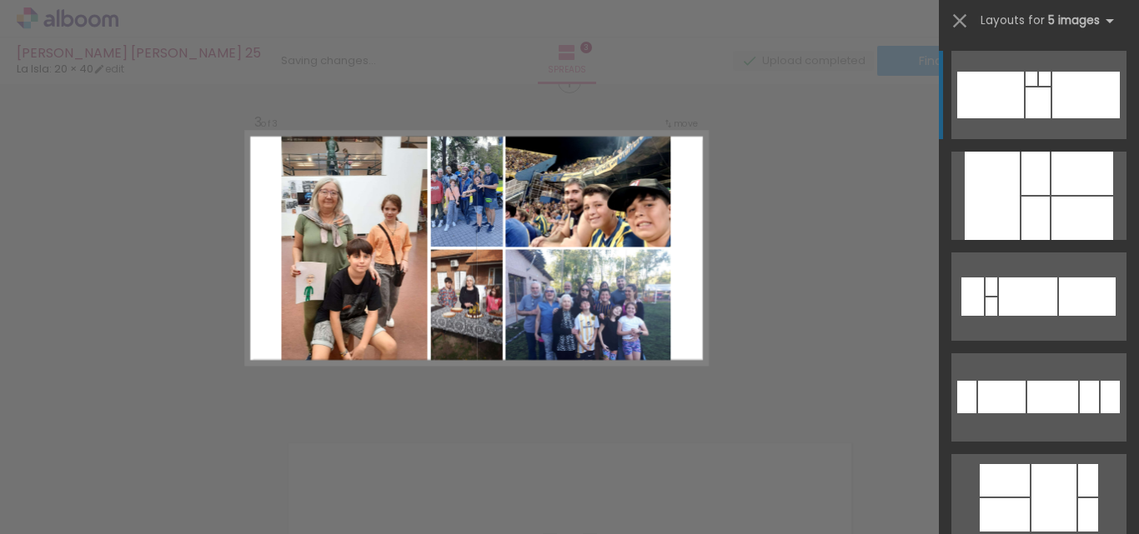
scroll to position [689, 0]
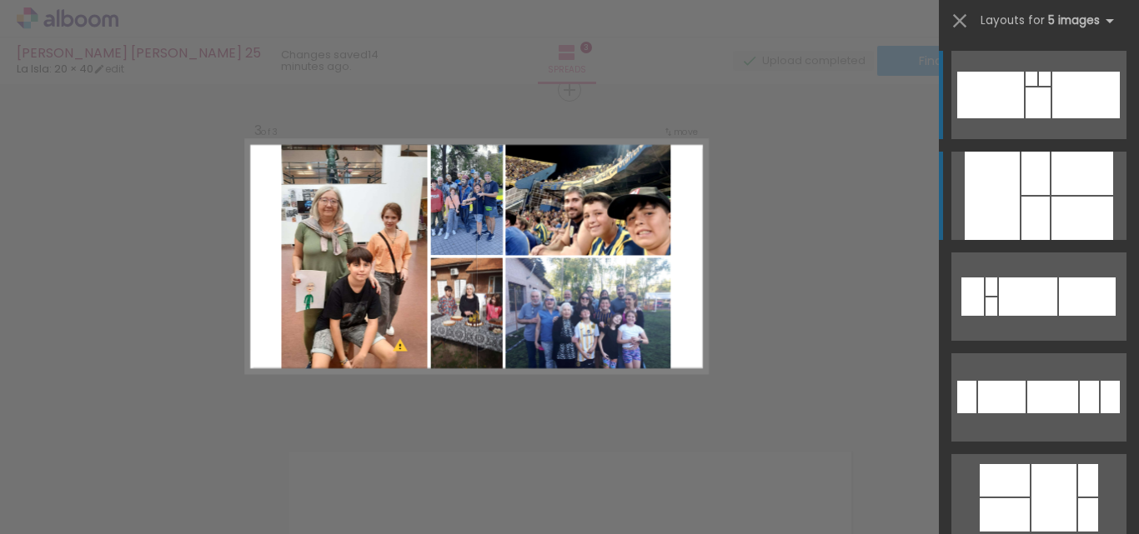
click at [1012, 166] on div at bounding box center [992, 196] width 55 height 88
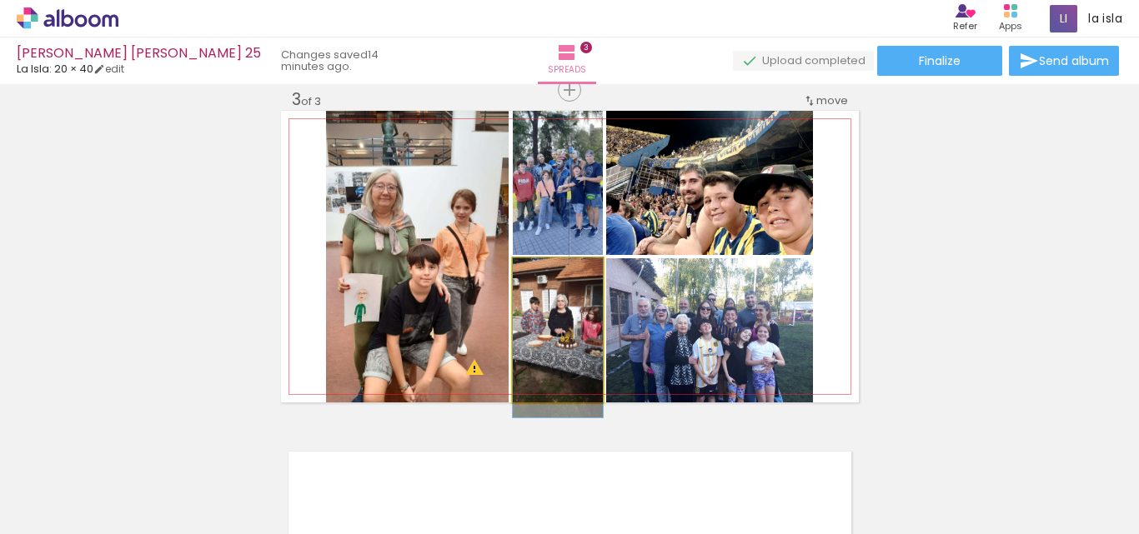
drag, startPoint x: 571, startPoint y: 344, endPoint x: 560, endPoint y: 359, distance: 18.5
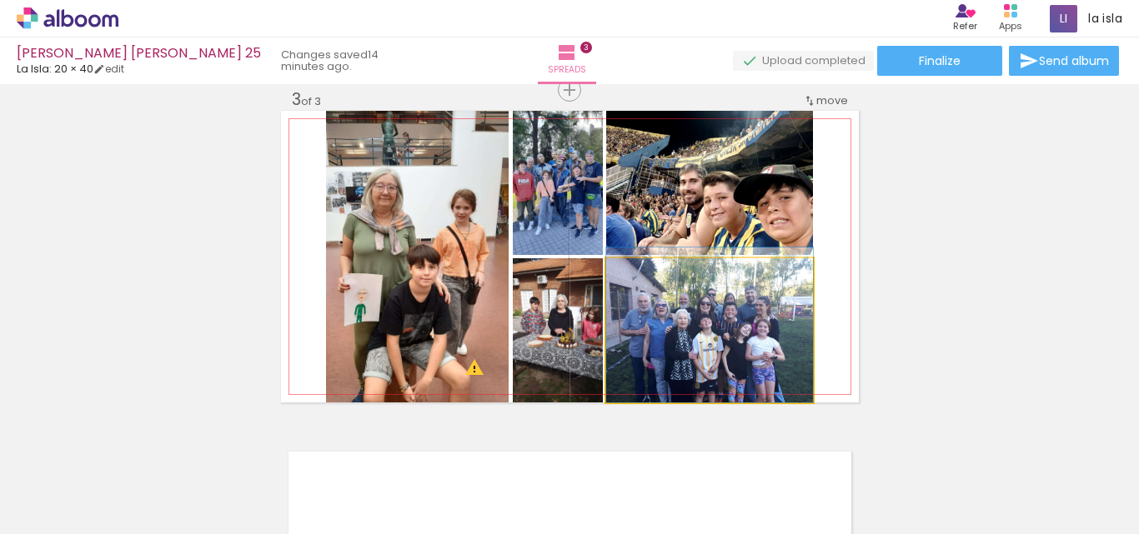
drag, startPoint x: 665, startPoint y: 359, endPoint x: 669, endPoint y: 327, distance: 32.7
drag, startPoint x: 730, startPoint y: 328, endPoint x: 726, endPoint y: 318, distance: 10.8
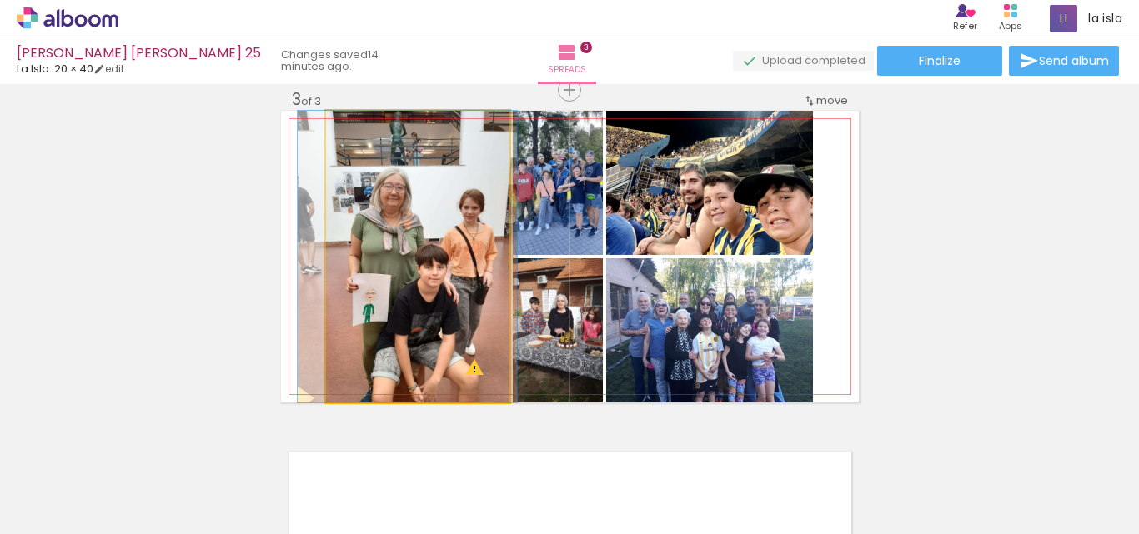
drag, startPoint x: 464, startPoint y: 337, endPoint x: 472, endPoint y: 333, distance: 9.0
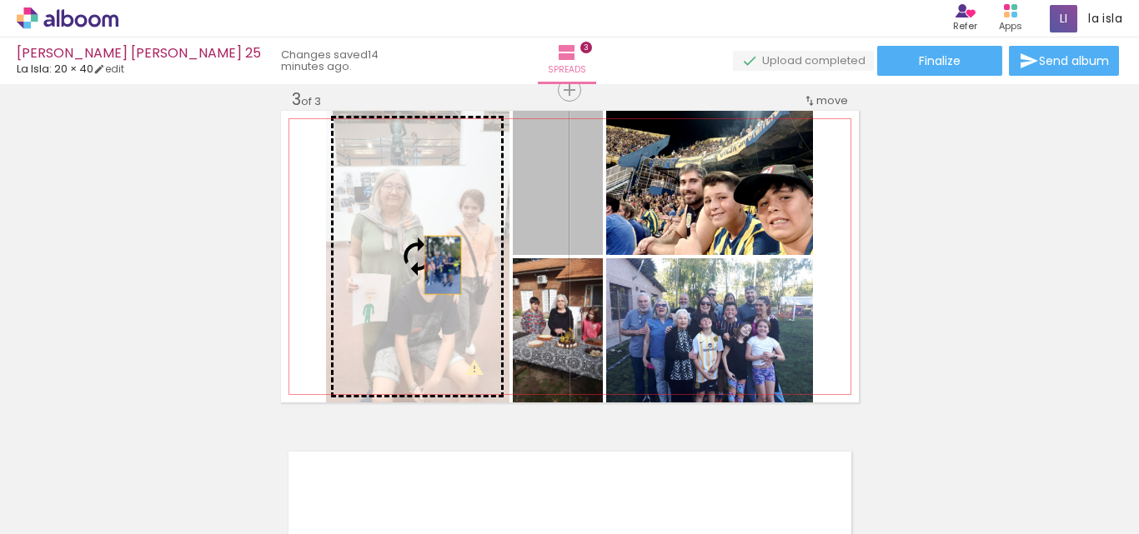
drag, startPoint x: 561, startPoint y: 228, endPoint x: 436, endPoint y: 265, distance: 130.3
click at [0, 0] on slot at bounding box center [0, 0] width 0 height 0
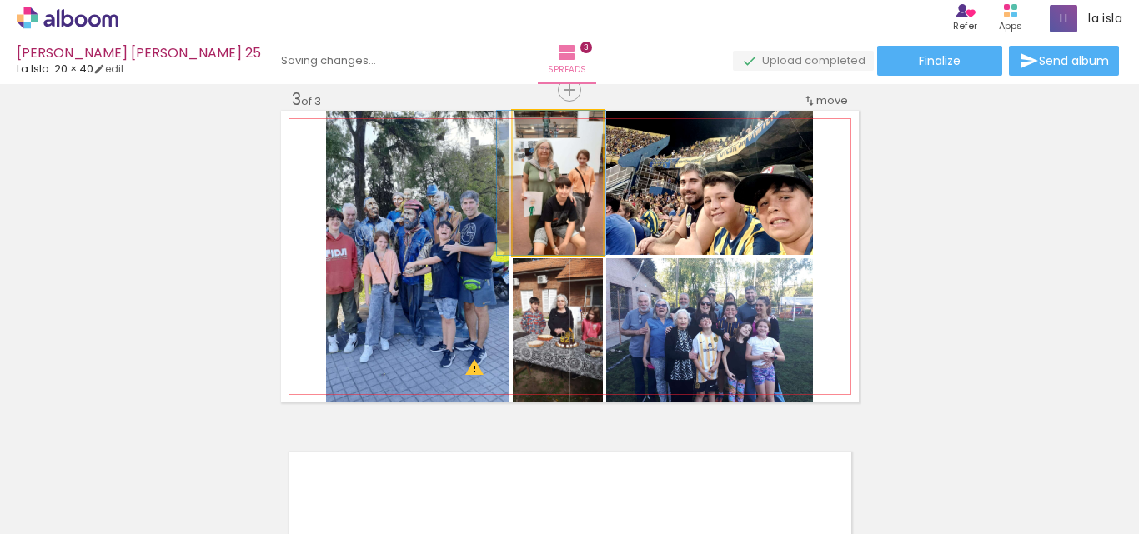
drag, startPoint x: 552, startPoint y: 241, endPoint x: 544, endPoint y: 238, distance: 9.0
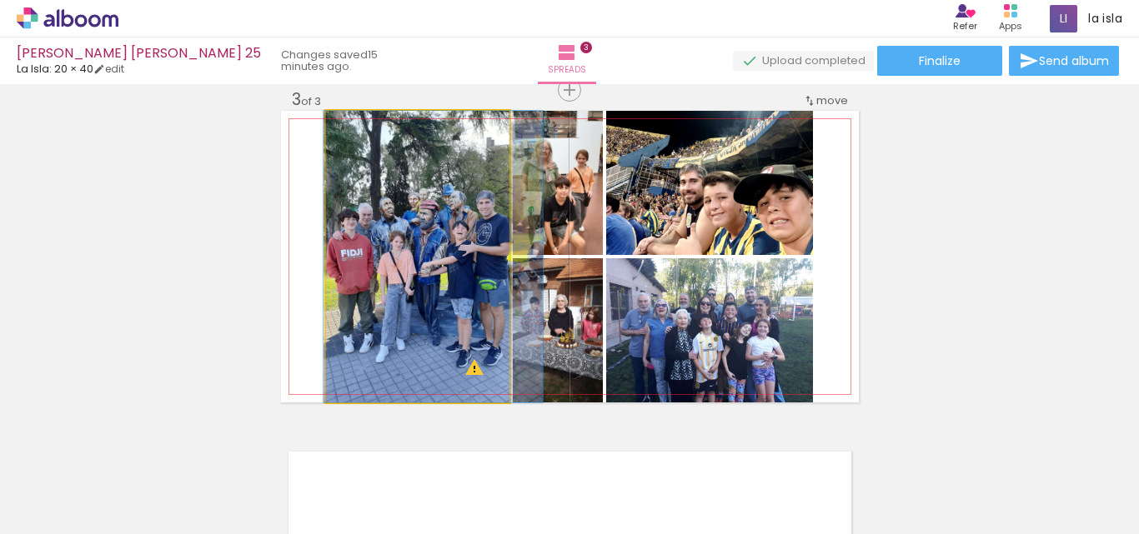
drag, startPoint x: 463, startPoint y: 303, endPoint x: 479, endPoint y: 300, distance: 16.2
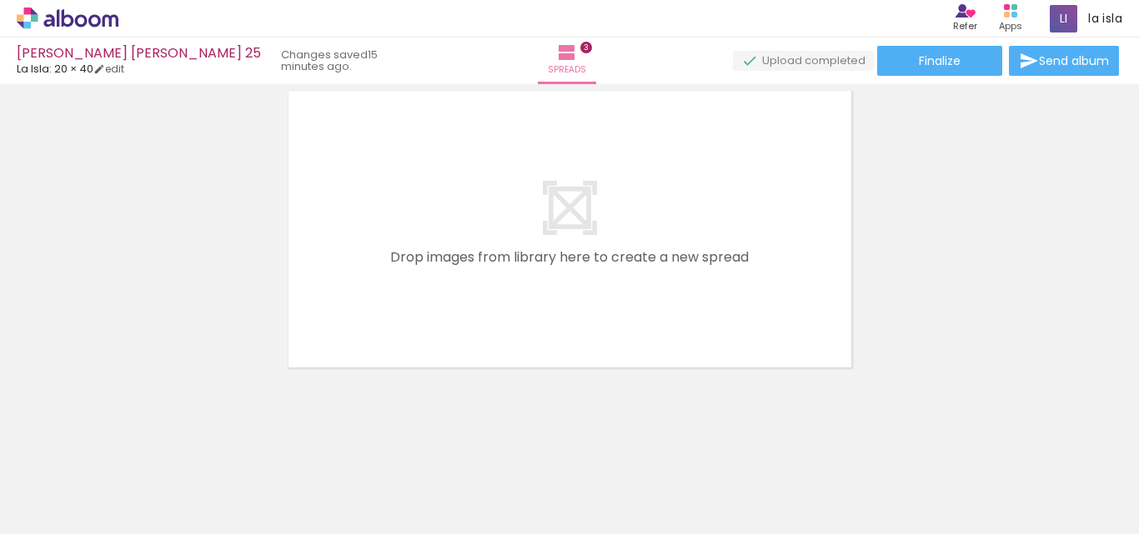
scroll to position [1053, 0]
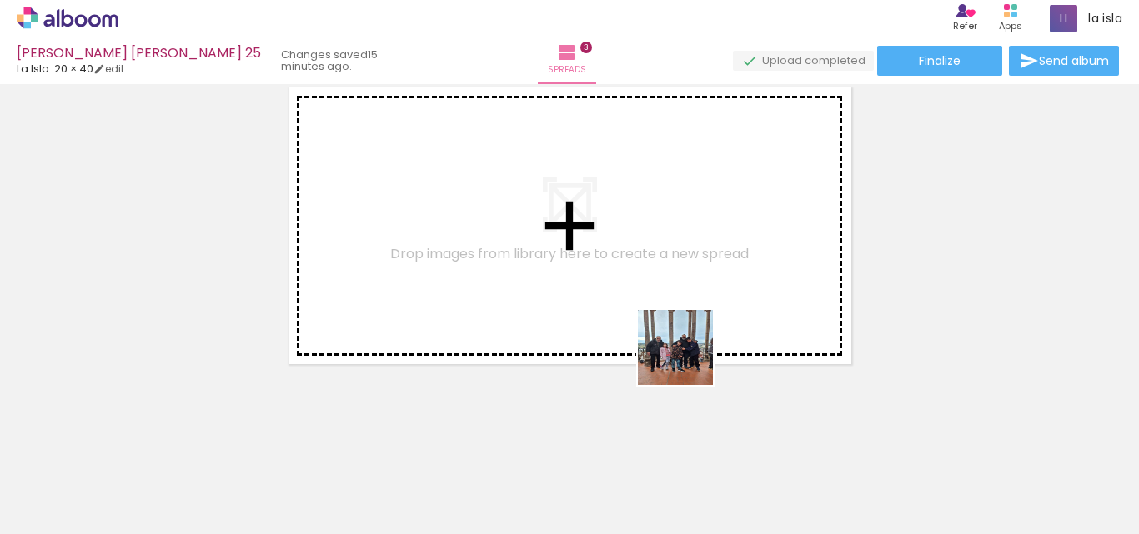
drag, startPoint x: 709, startPoint y: 484, endPoint x: 620, endPoint y: 255, distance: 244.9
click at [620, 255] on quentale-workspace at bounding box center [569, 267] width 1139 height 534
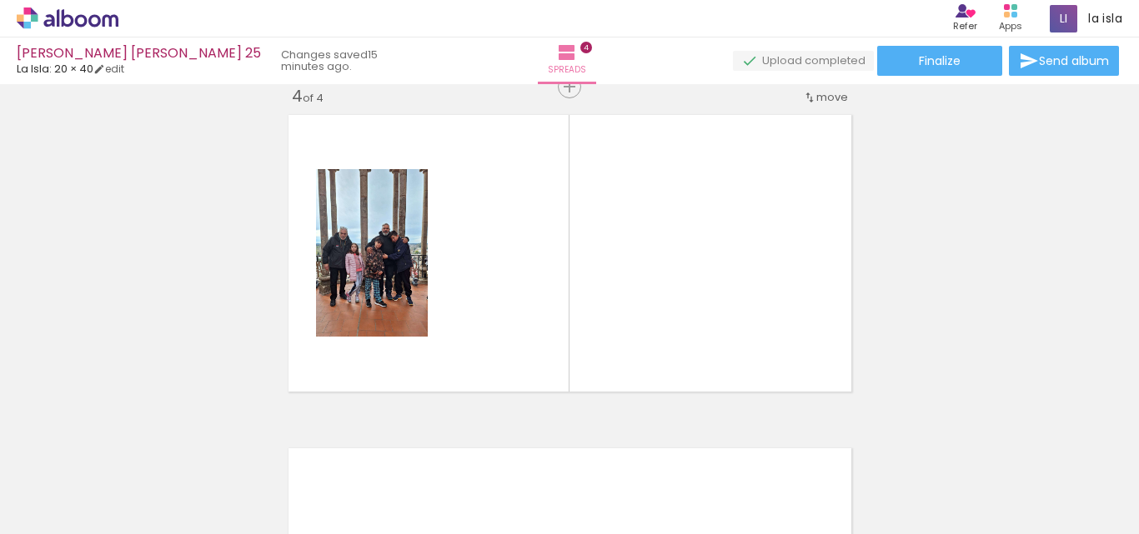
scroll to position [1022, 0]
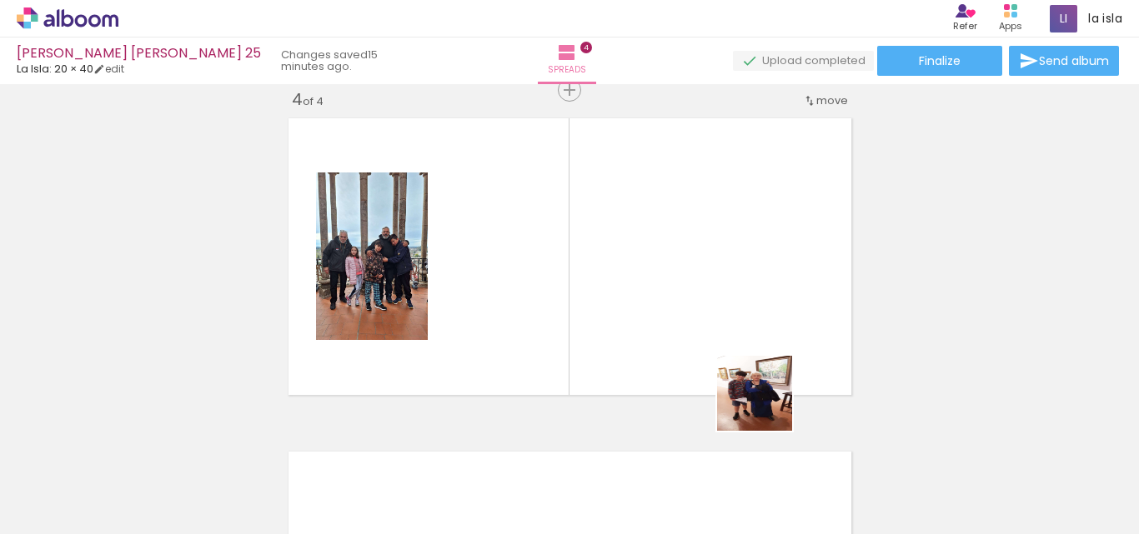
drag, startPoint x: 783, startPoint y: 474, endPoint x: 822, endPoint y: 456, distance: 42.9
click at [707, 275] on quentale-workspace at bounding box center [569, 267] width 1139 height 534
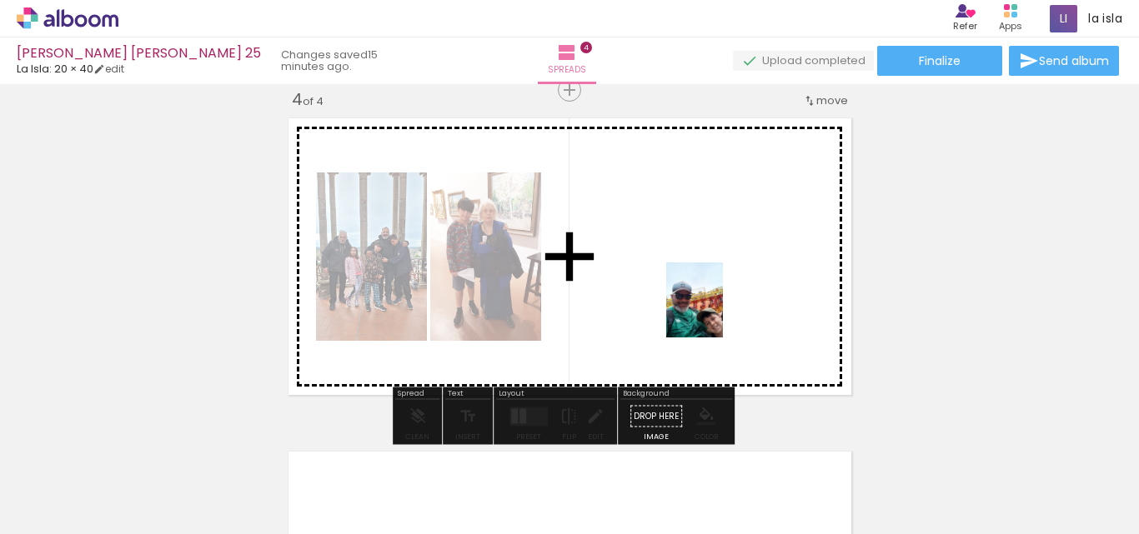
drag, startPoint x: 885, startPoint y: 488, endPoint x: 716, endPoint y: 313, distance: 242.9
click at [716, 313] on quentale-workspace at bounding box center [569, 267] width 1139 height 534
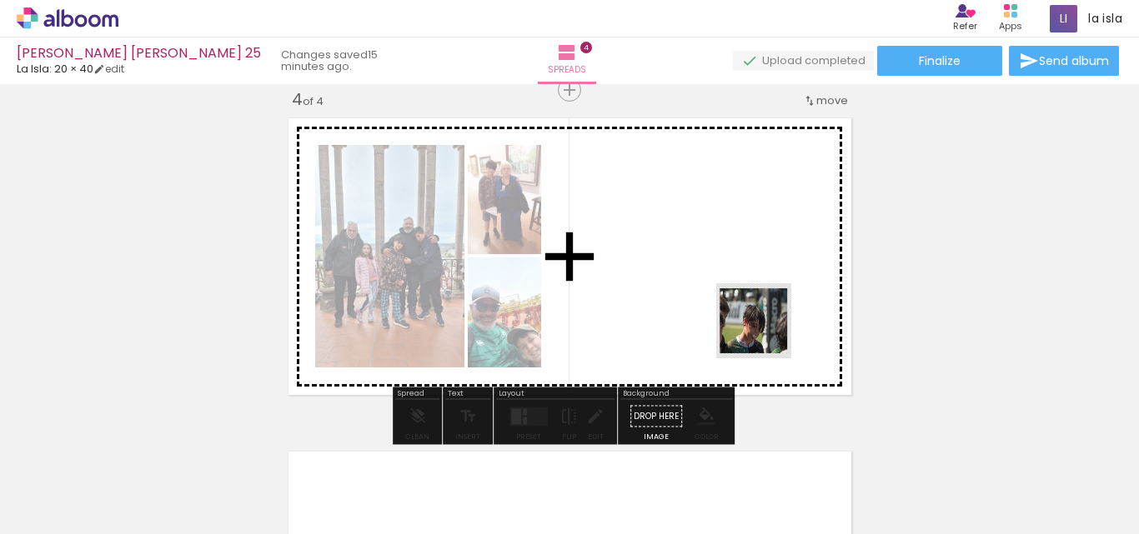
drag, startPoint x: 966, startPoint y: 470, endPoint x: 1020, endPoint y: 427, distance: 68.7
click at [727, 303] on quentale-workspace at bounding box center [569, 267] width 1139 height 534
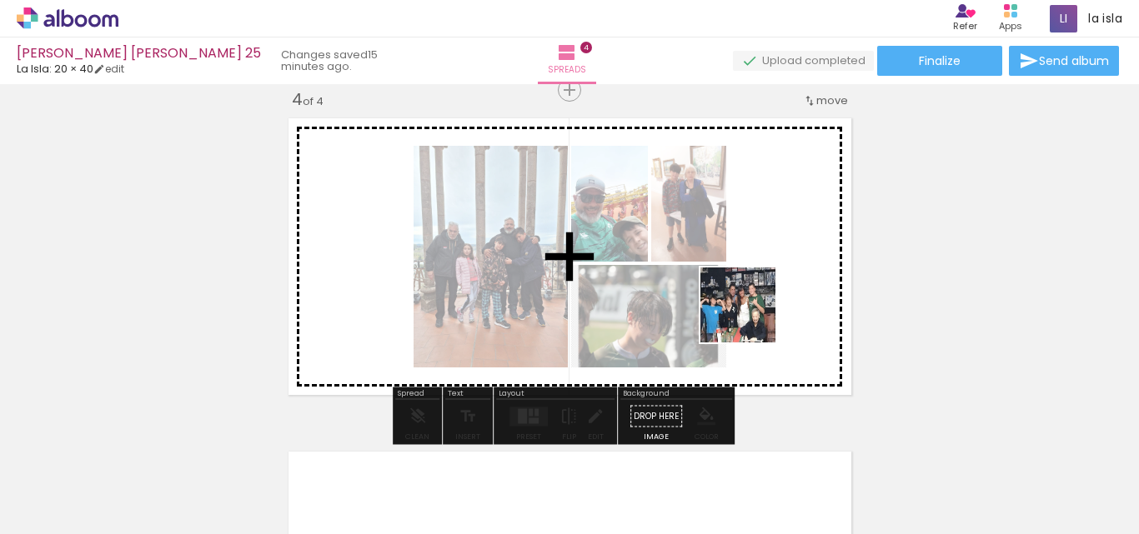
drag, startPoint x: 750, startPoint y: 318, endPoint x: 734, endPoint y: 308, distance: 18.3
click at [734, 308] on quentale-workspace at bounding box center [569, 267] width 1139 height 534
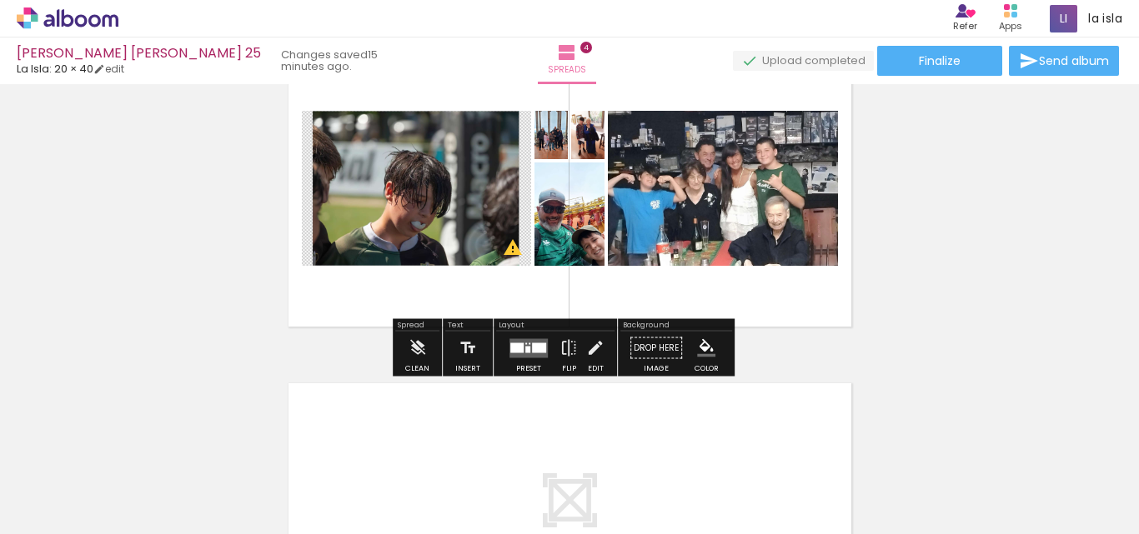
scroll to position [1053, 0]
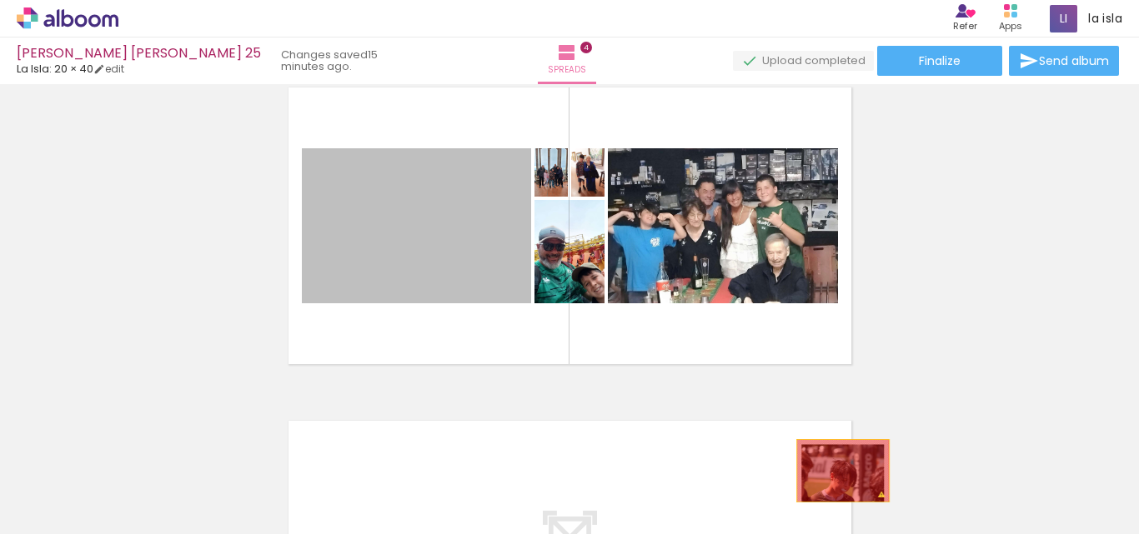
drag, startPoint x: 405, startPoint y: 226, endPoint x: 836, endPoint y: 471, distance: 495.8
click at [836, 471] on quentale-workspace at bounding box center [569, 267] width 1139 height 534
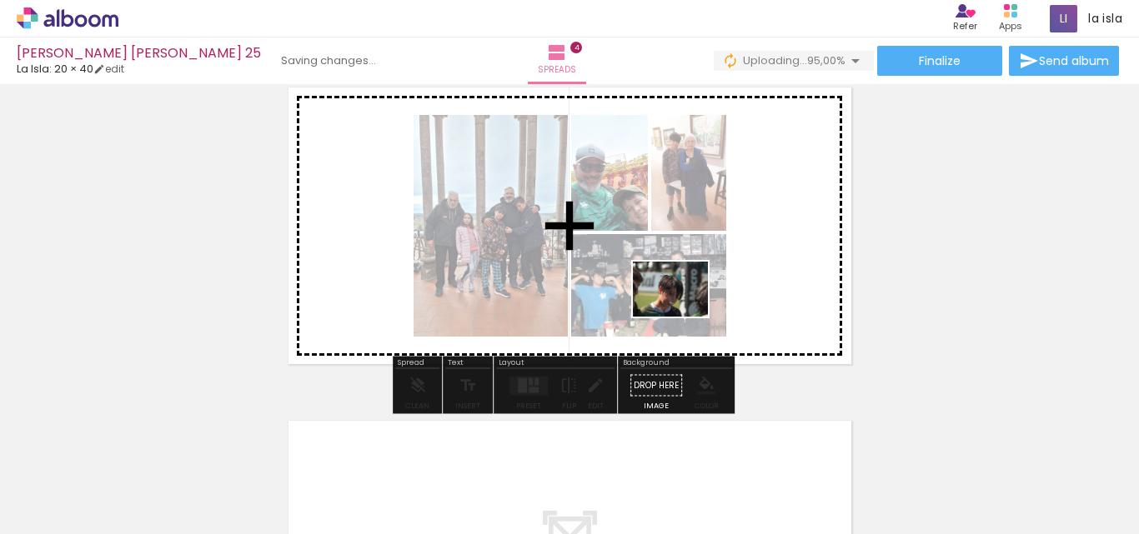
drag, startPoint x: 1071, startPoint y: 479, endPoint x: 683, endPoint y: 312, distance: 422.8
click at [683, 312] on quentale-workspace at bounding box center [569, 267] width 1139 height 534
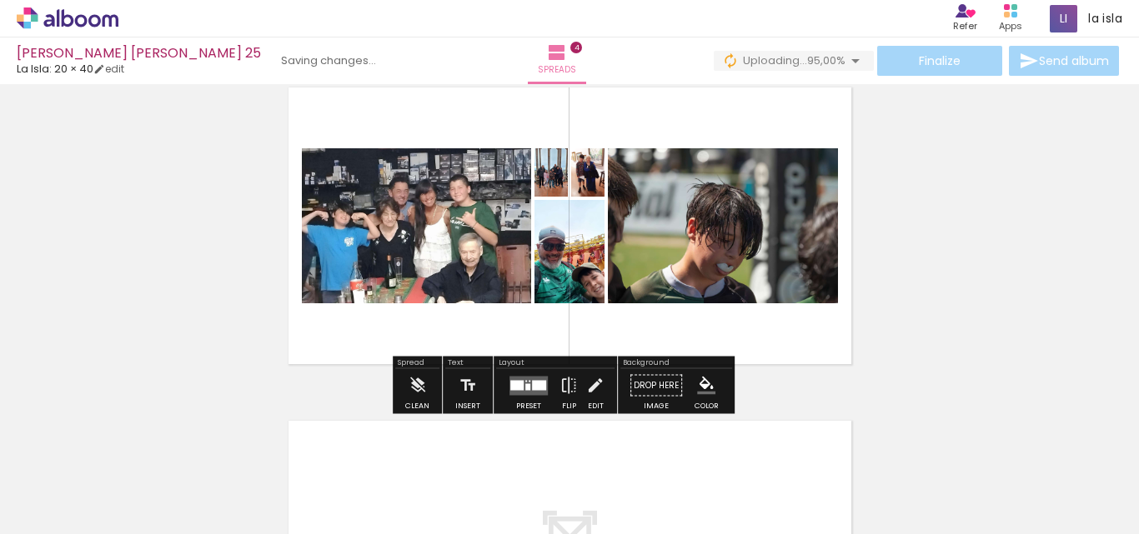
click at [525, 398] on div at bounding box center [528, 385] width 45 height 33
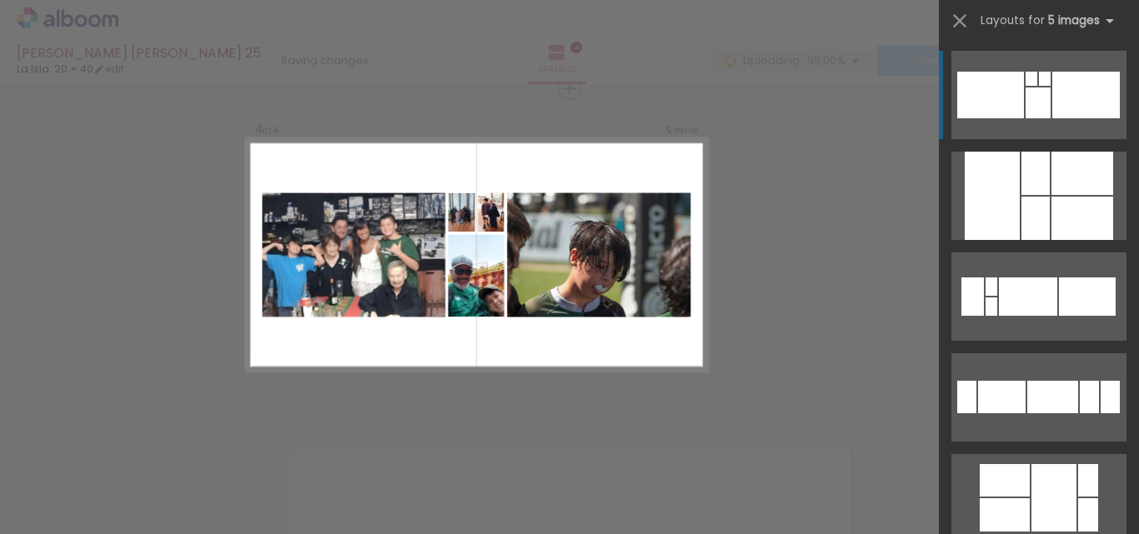
scroll to position [1022, 0]
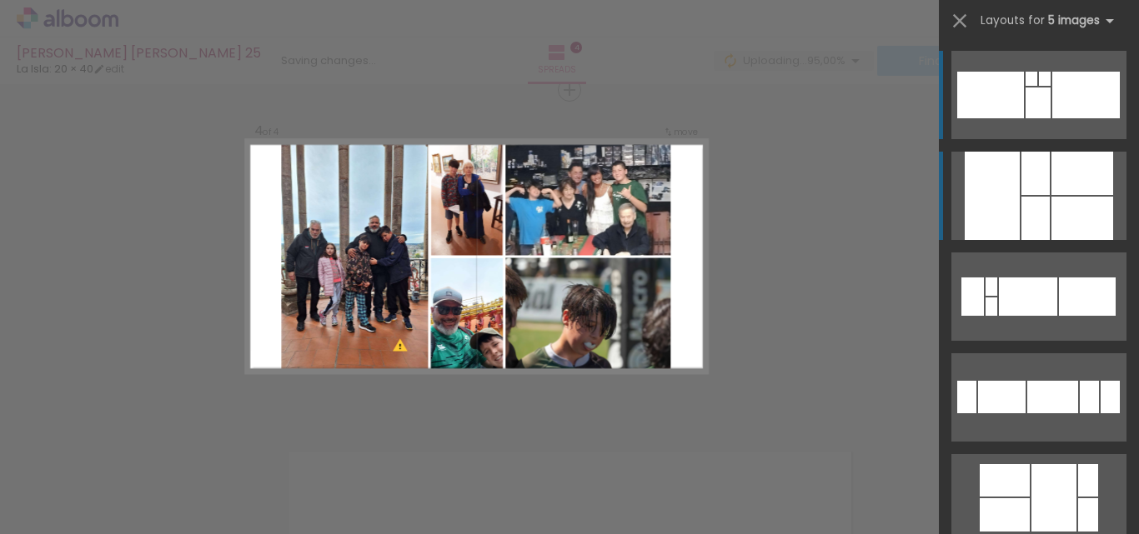
click at [1032, 170] on div at bounding box center [1035, 173] width 28 height 43
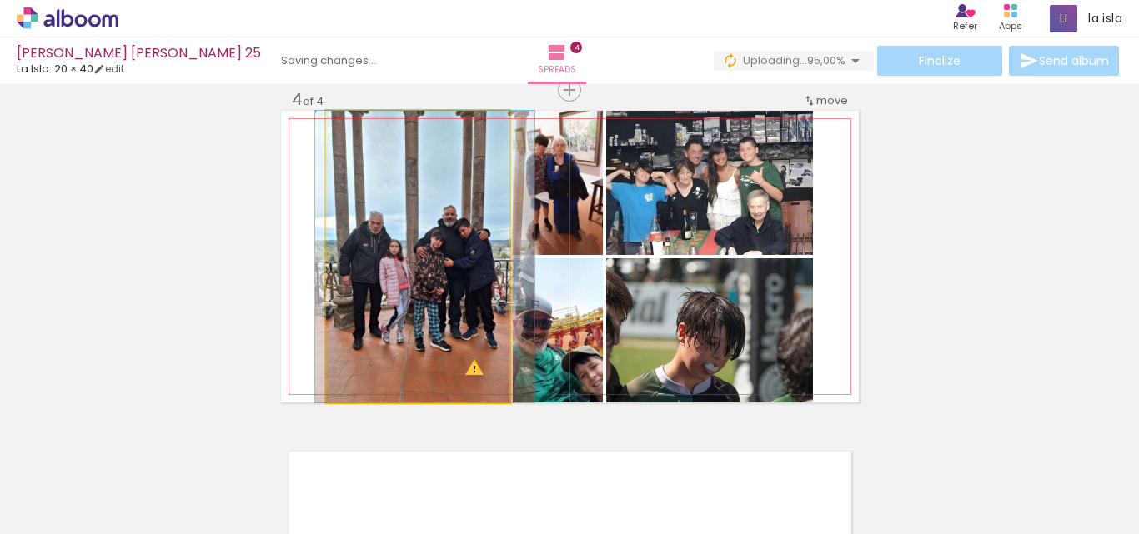
drag, startPoint x: 415, startPoint y: 261, endPoint x: 423, endPoint y: 252, distance: 11.8
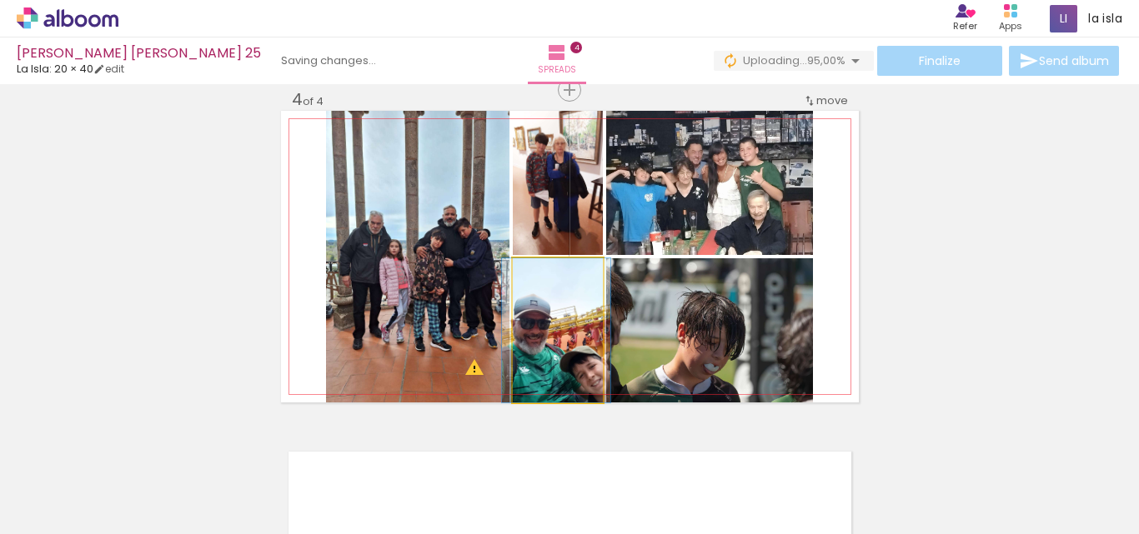
drag, startPoint x: 585, startPoint y: 318, endPoint x: 584, endPoint y: 309, distance: 9.3
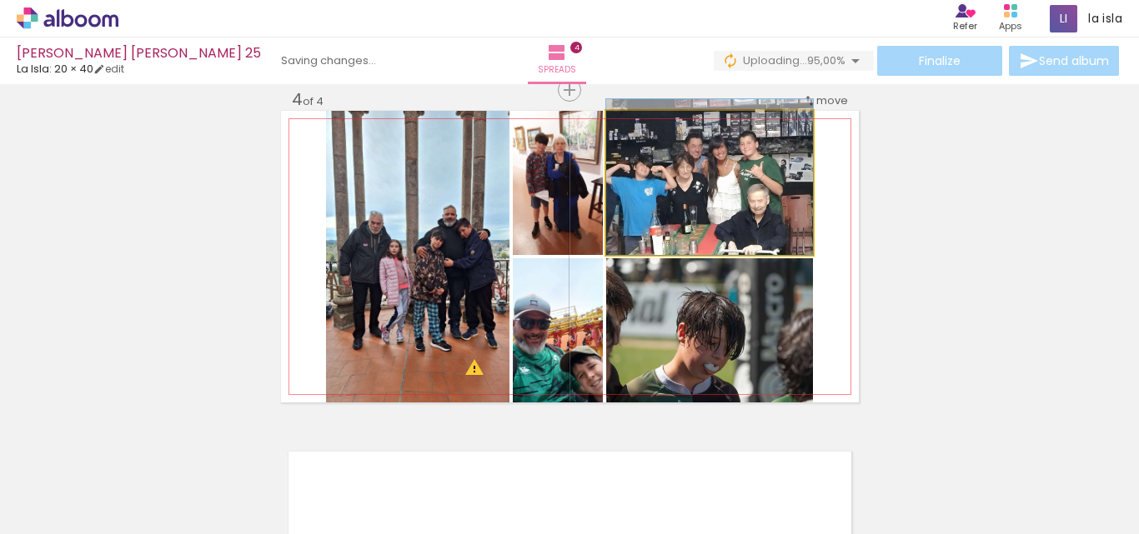
drag, startPoint x: 705, startPoint y: 218, endPoint x: 714, endPoint y: 208, distance: 13.0
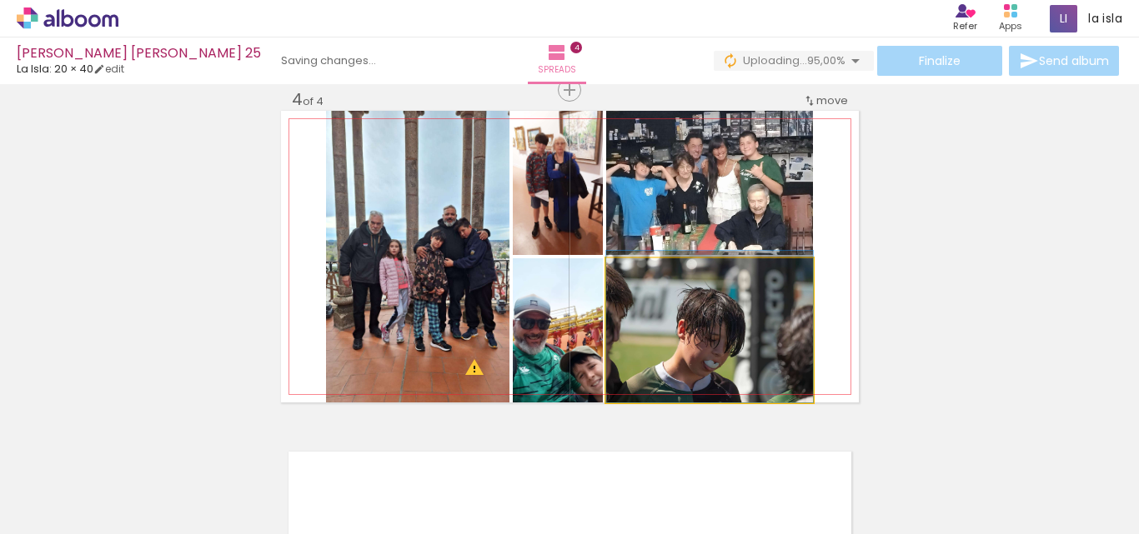
drag, startPoint x: 721, startPoint y: 333, endPoint x: 724, endPoint y: 318, distance: 16.2
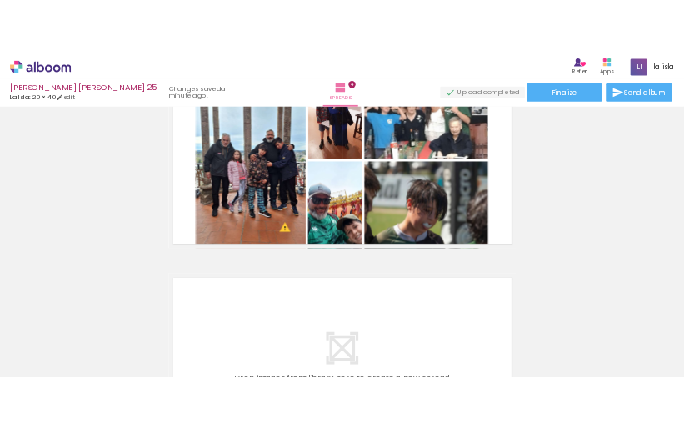
scroll to position [0, 870]
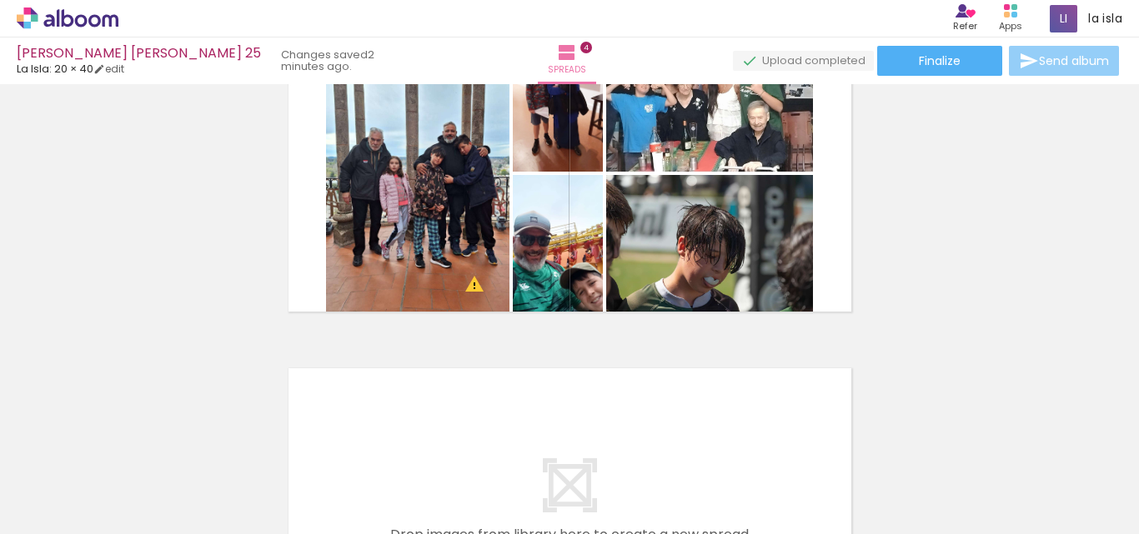
click at [1039, 67] on span "Send album" at bounding box center [1074, 61] width 70 height 12
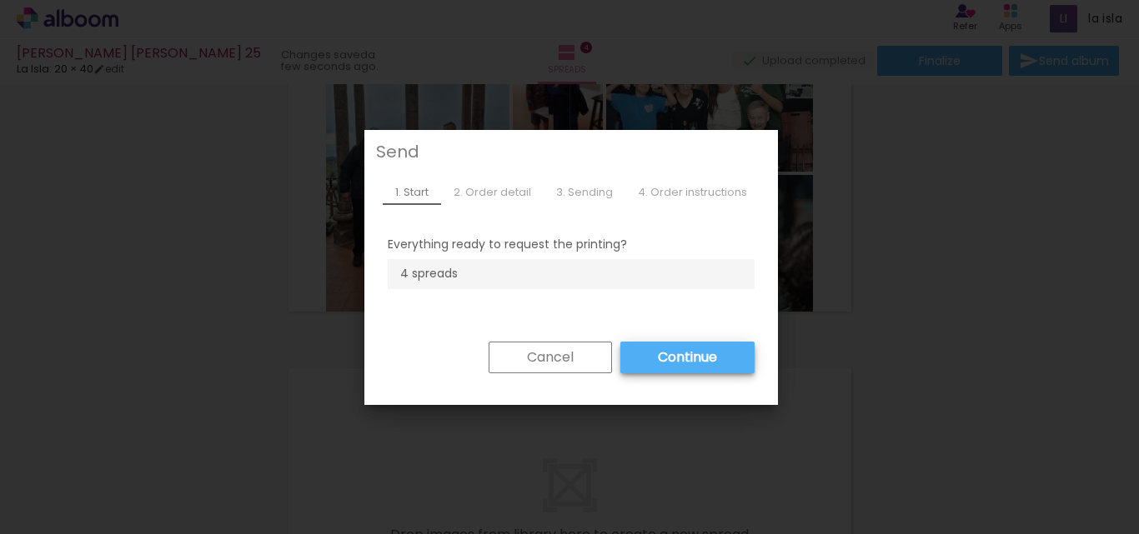
drag, startPoint x: 544, startPoint y: 364, endPoint x: 828, endPoint y: 166, distance: 346.0
click at [0, 0] on slot "Cancel" at bounding box center [0, 0] width 0 height 0
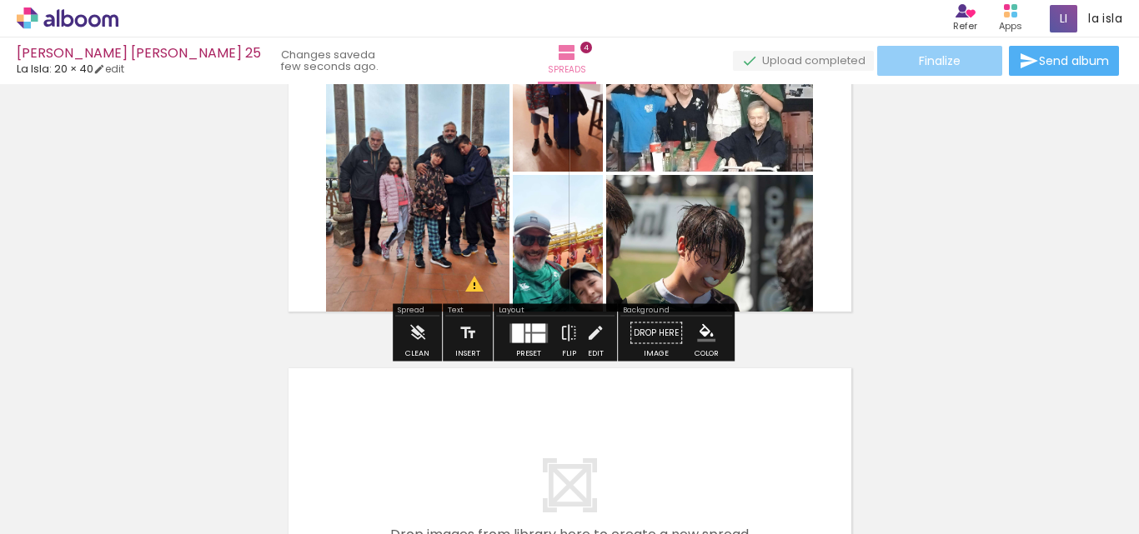
click at [905, 71] on paper-button "Finalize" at bounding box center [939, 61] width 125 height 30
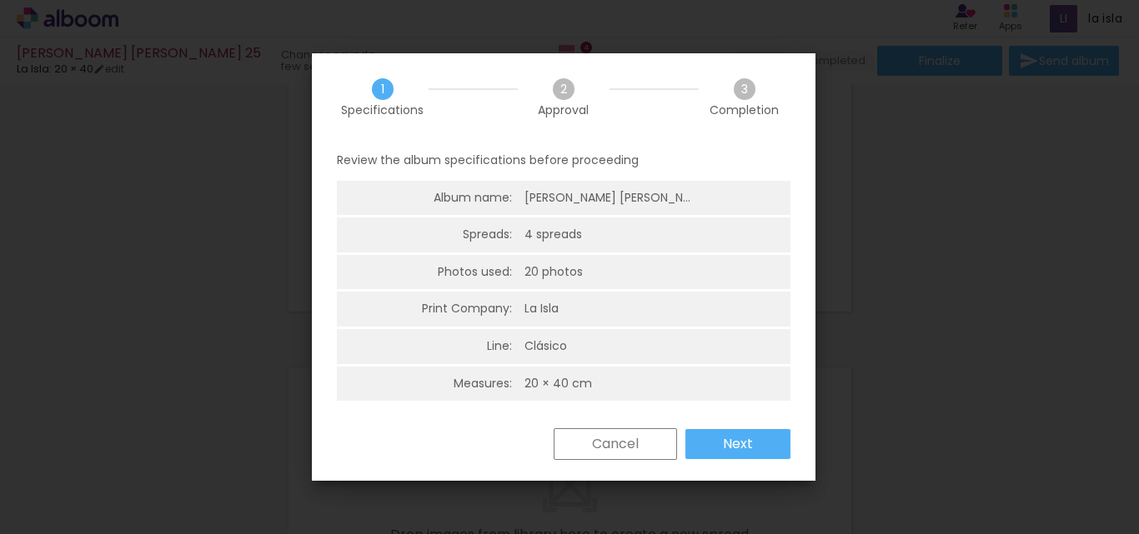
click at [0, 0] on slot "Next" at bounding box center [0, 0] width 0 height 0
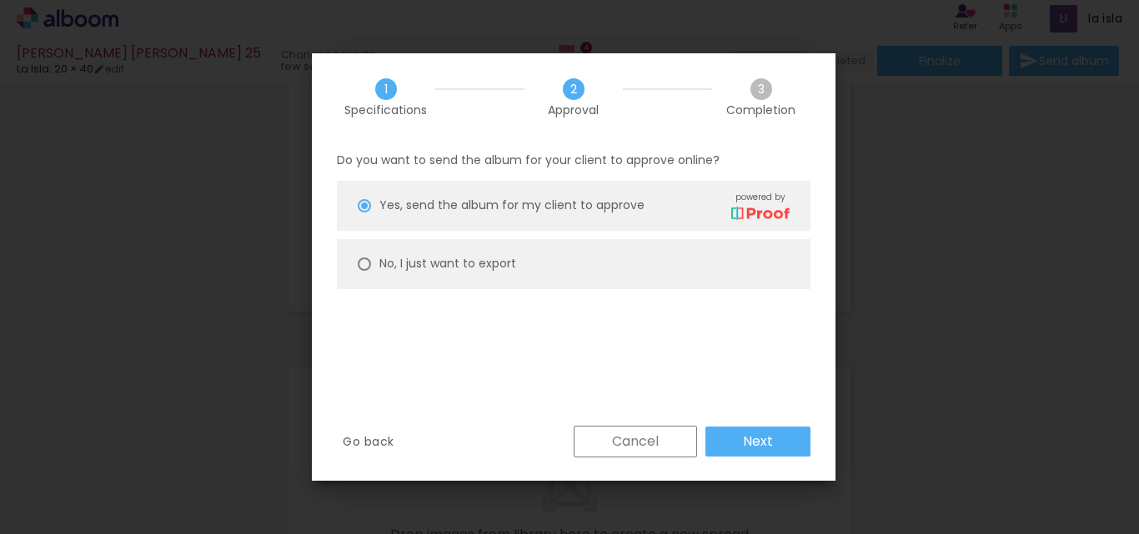
click at [0, 0] on slot "No, I just want to export" at bounding box center [0, 0] width 0 height 0
type paper-radio-button "on"
click at [0, 0] on slot "Next" at bounding box center [0, 0] width 0 height 0
type input "High, 300 DPI"
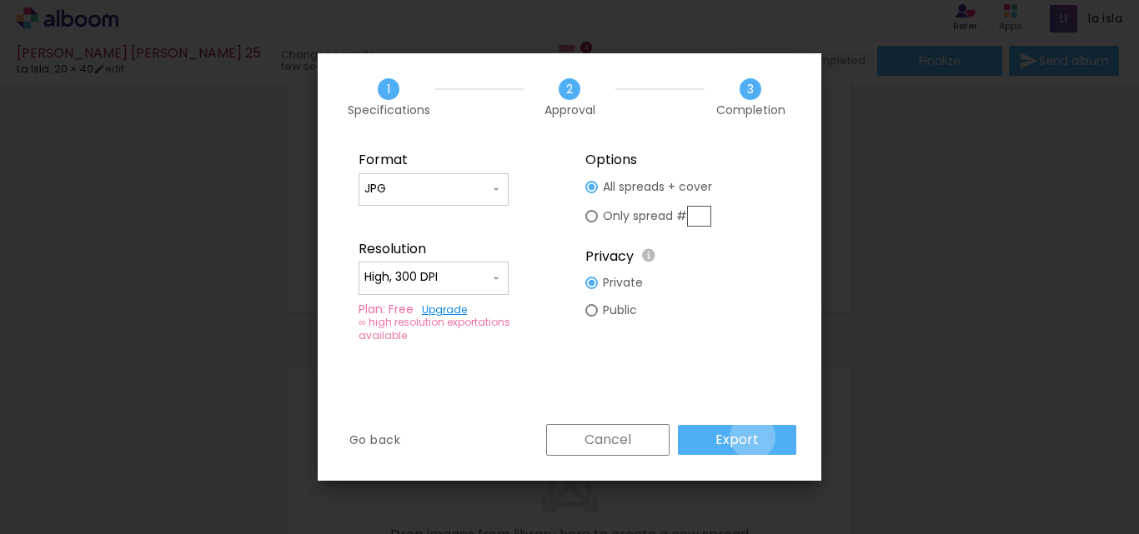
click at [0, 0] on slot "Export" at bounding box center [0, 0] width 0 height 0
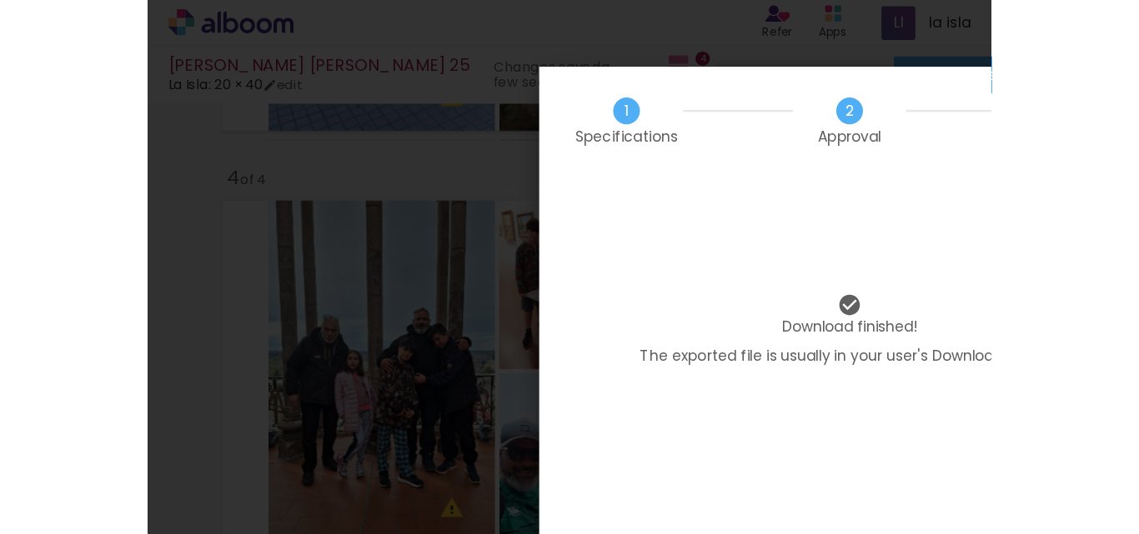
scroll to position [1185, 0]
